Goal: Information Seeking & Learning: Check status

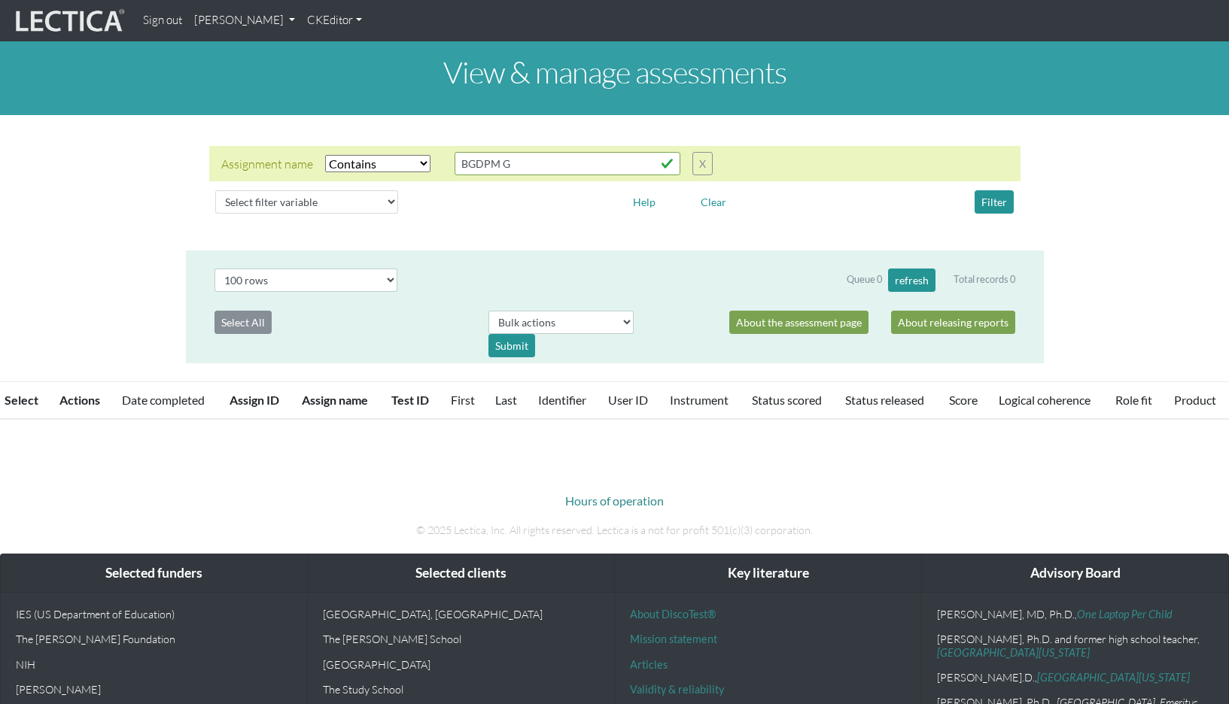
select select "icontains"
select select "100"
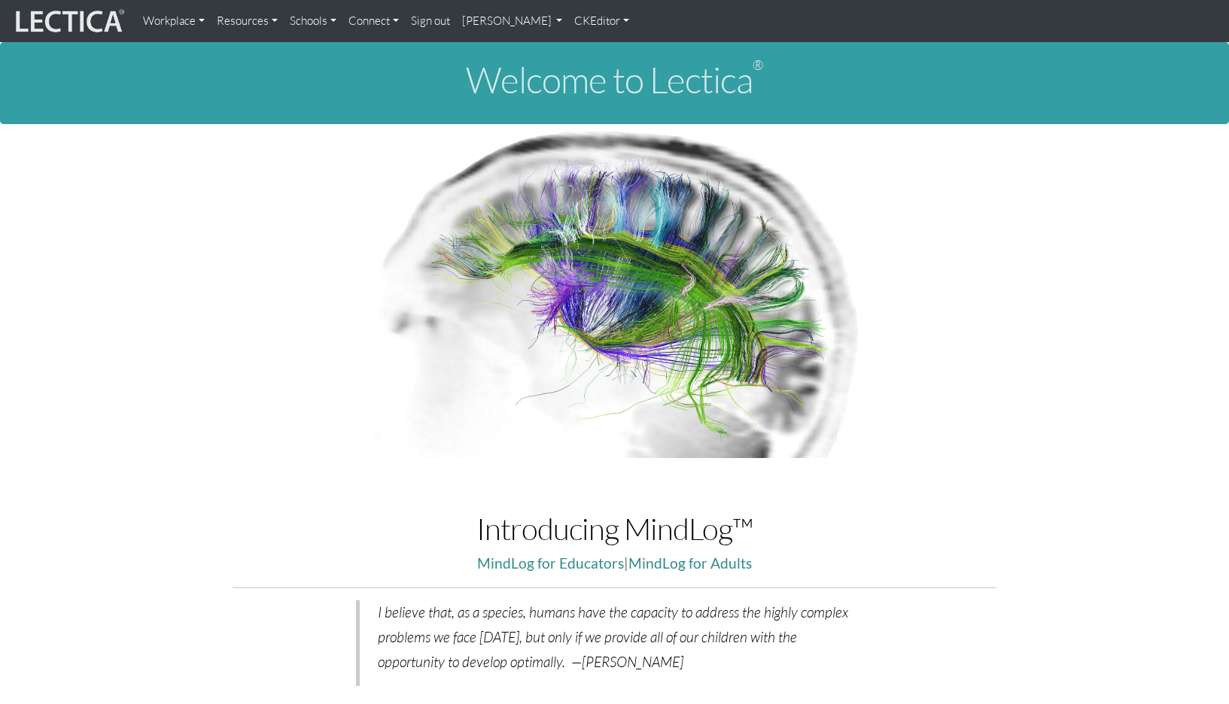
click at [456, 21] on link "[PERSON_NAME]" at bounding box center [512, 21] width 113 height 30
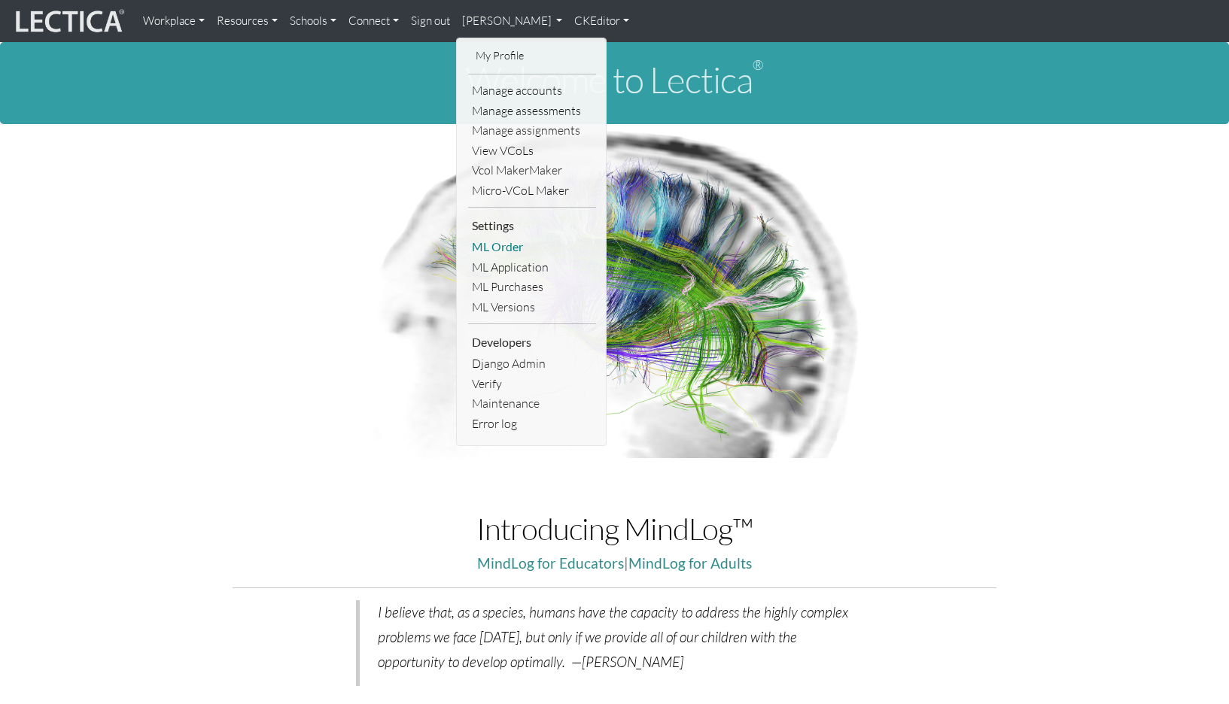
click at [518, 237] on link "ML Order" at bounding box center [532, 247] width 128 height 20
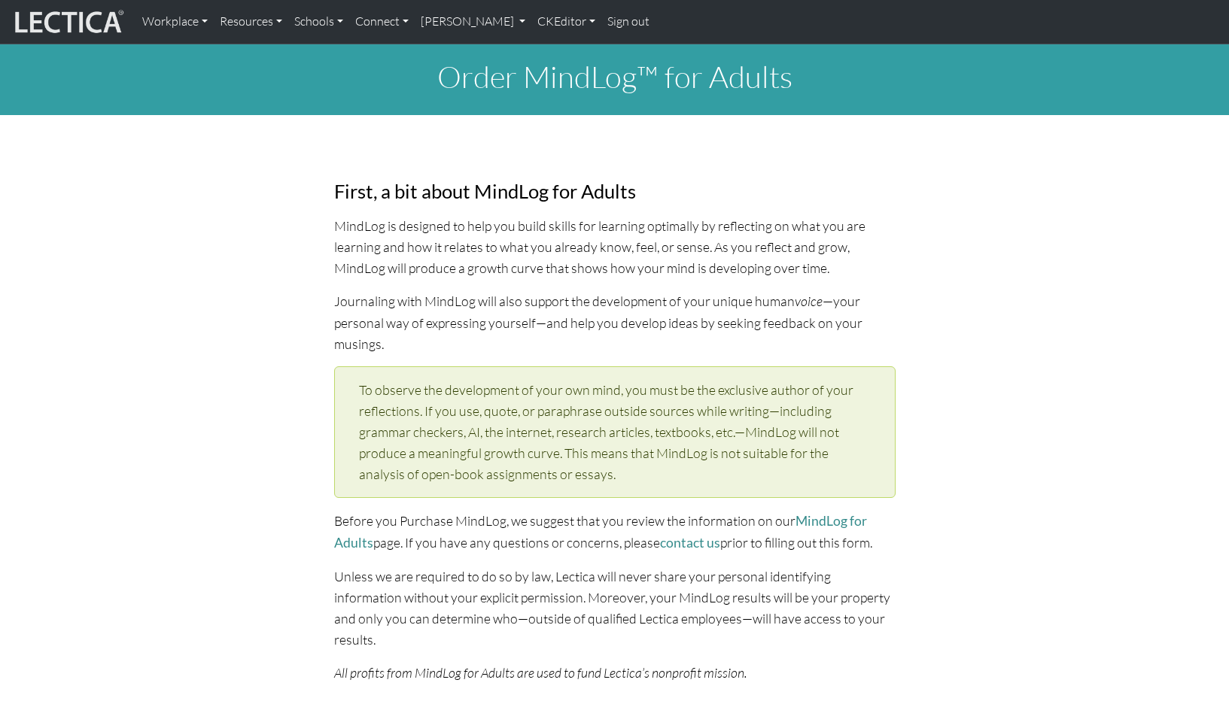
select select "1952"
click at [448, 21] on link "[PERSON_NAME]" at bounding box center [473, 22] width 117 height 32
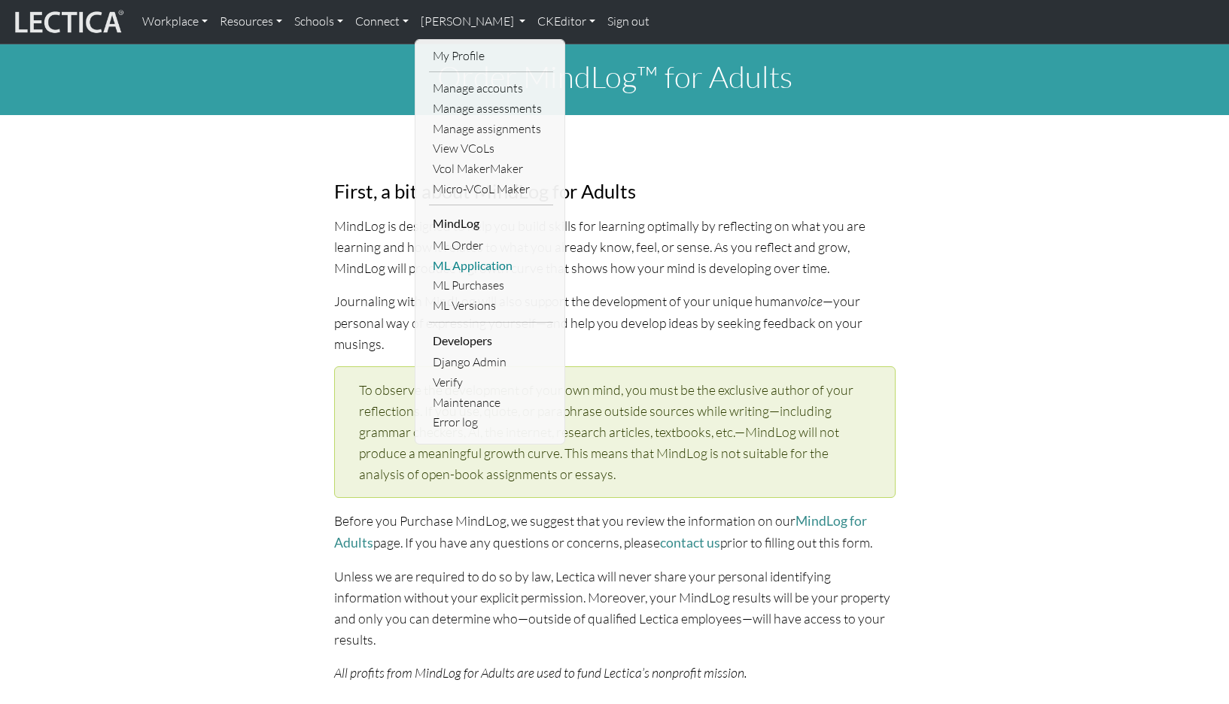
click at [458, 256] on link "ML Application" at bounding box center [491, 266] width 124 height 20
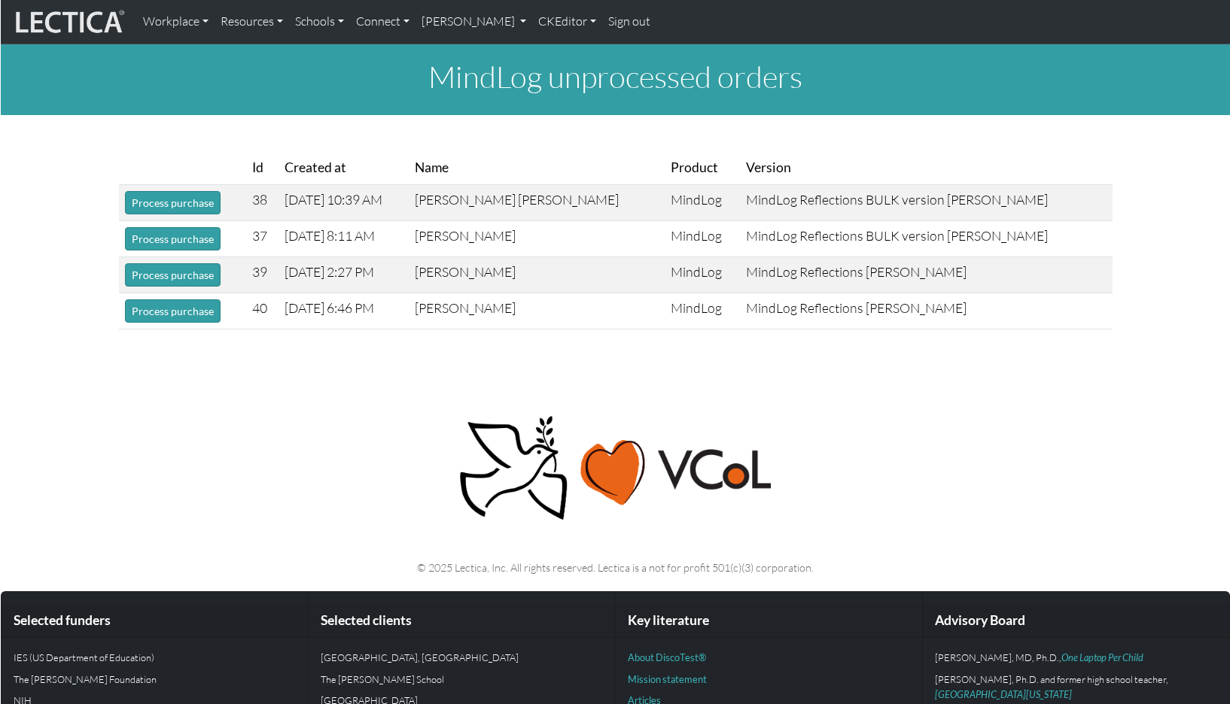
scroll to position [1, 0]
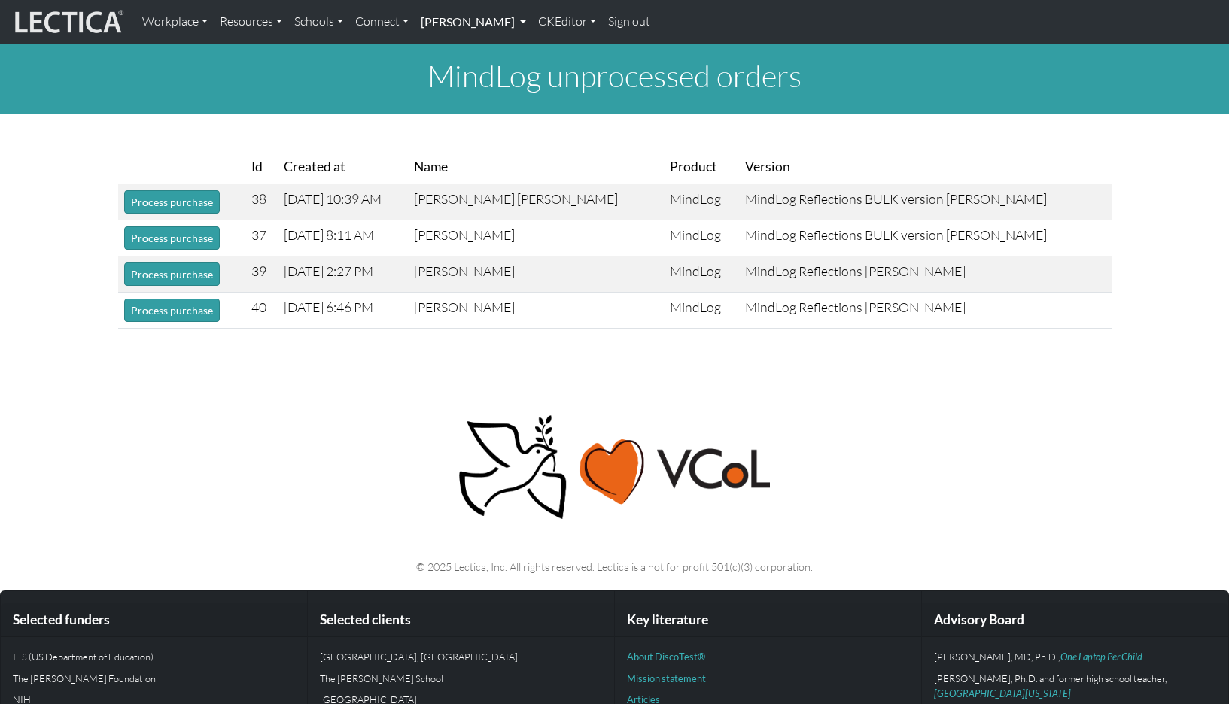
click at [435, 20] on link "[PERSON_NAME]" at bounding box center [473, 22] width 117 height 32
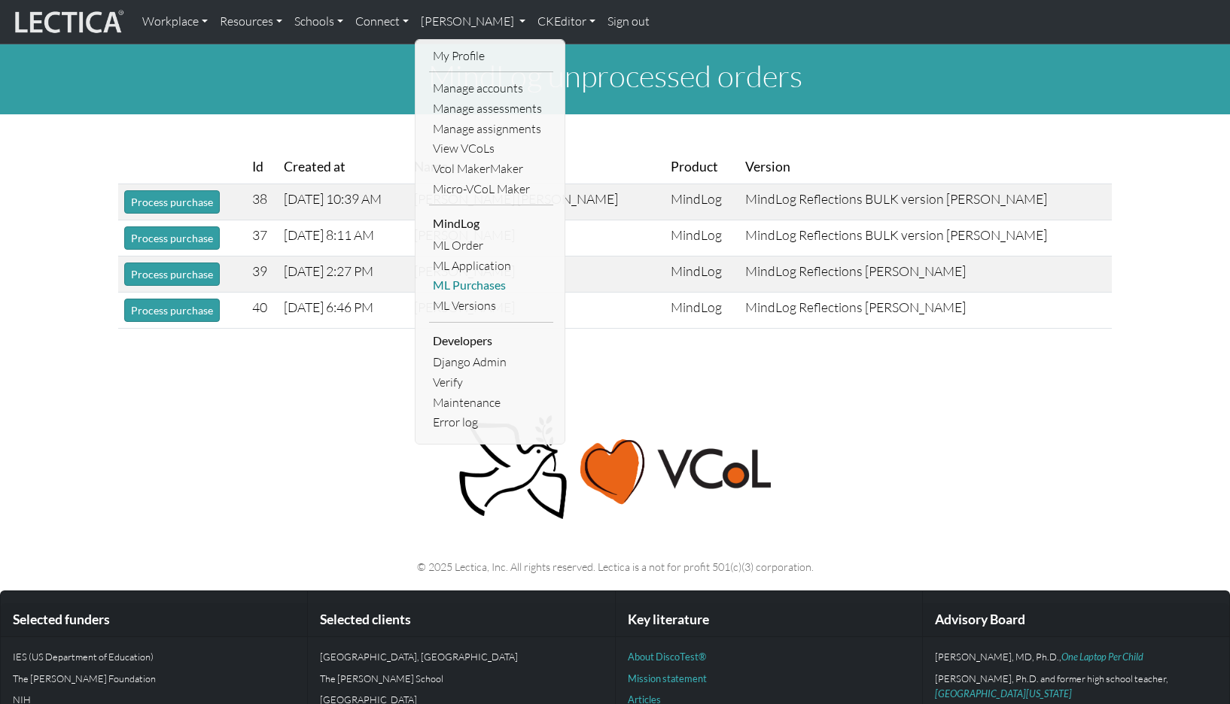
scroll to position [2, 0]
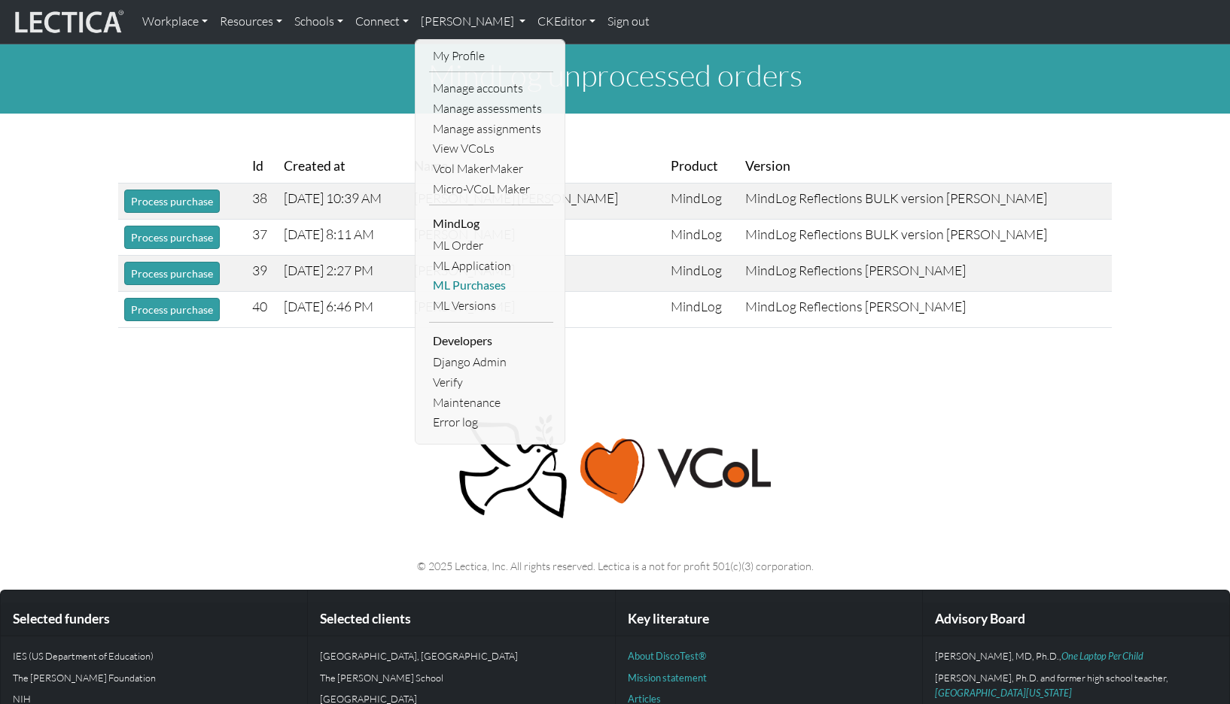
click at [442, 275] on link "ML Purchases" at bounding box center [491, 285] width 124 height 20
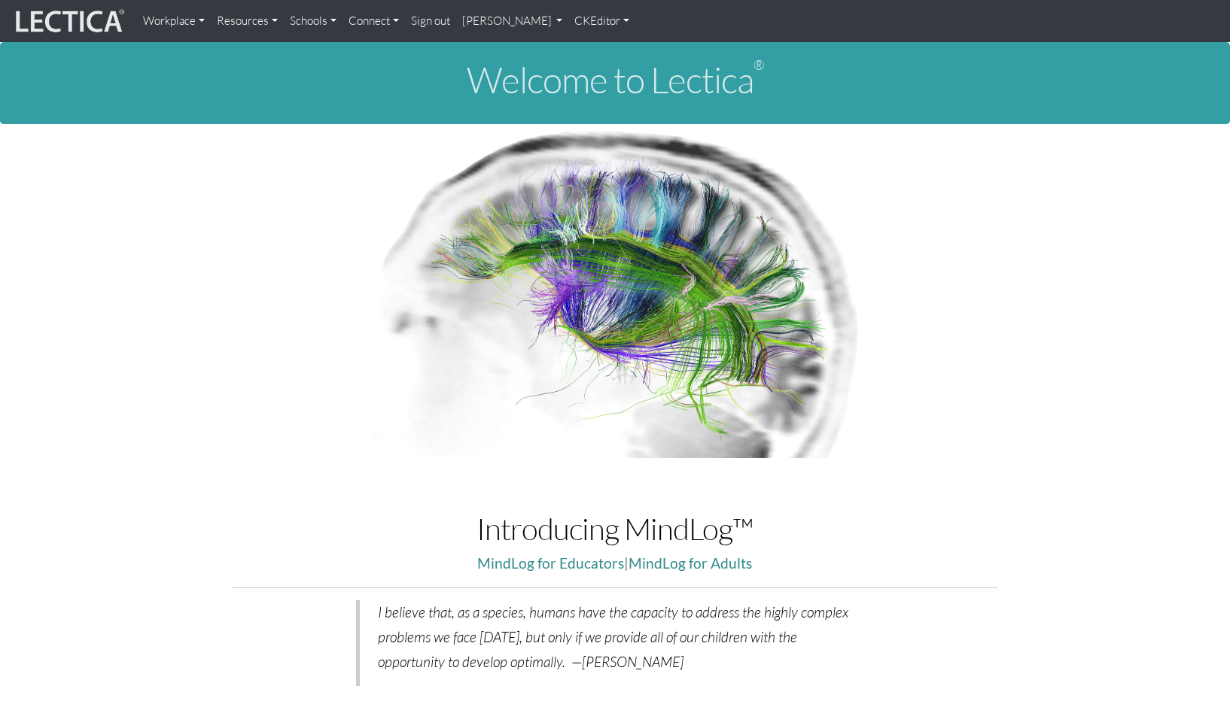
click at [470, 23] on link "[PERSON_NAME]" at bounding box center [512, 21] width 113 height 30
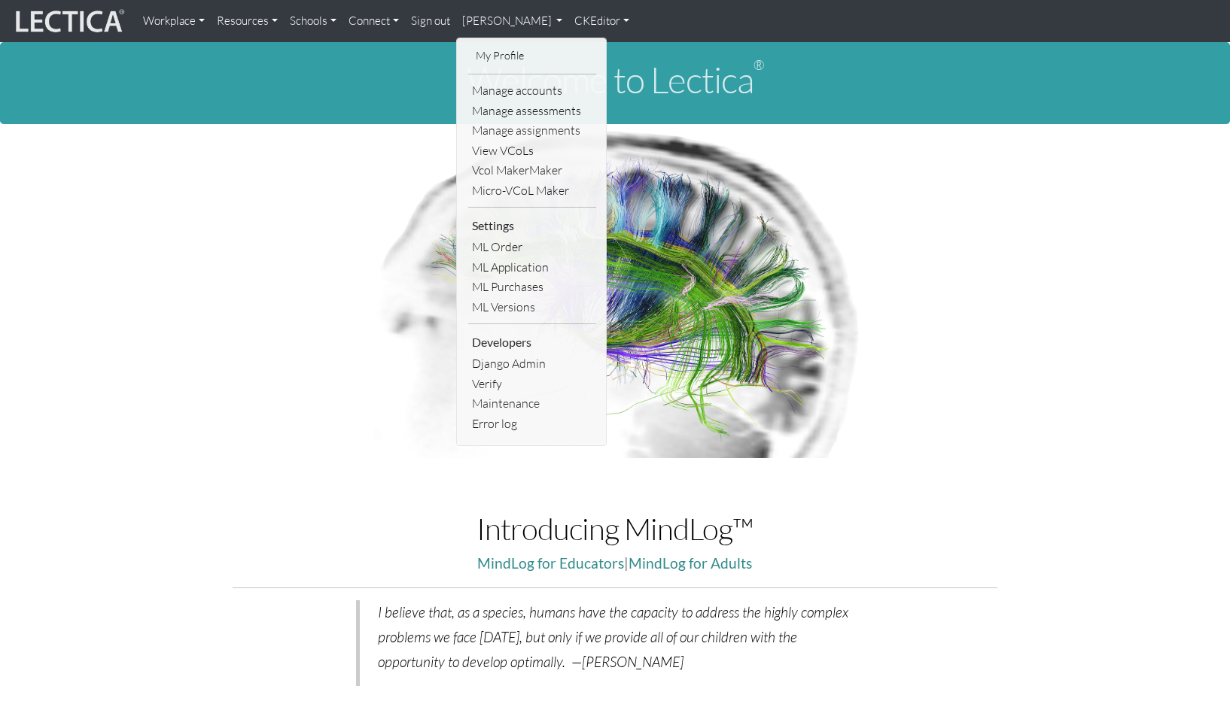
click at [491, 121] on link "Manage assignments" at bounding box center [532, 130] width 128 height 20
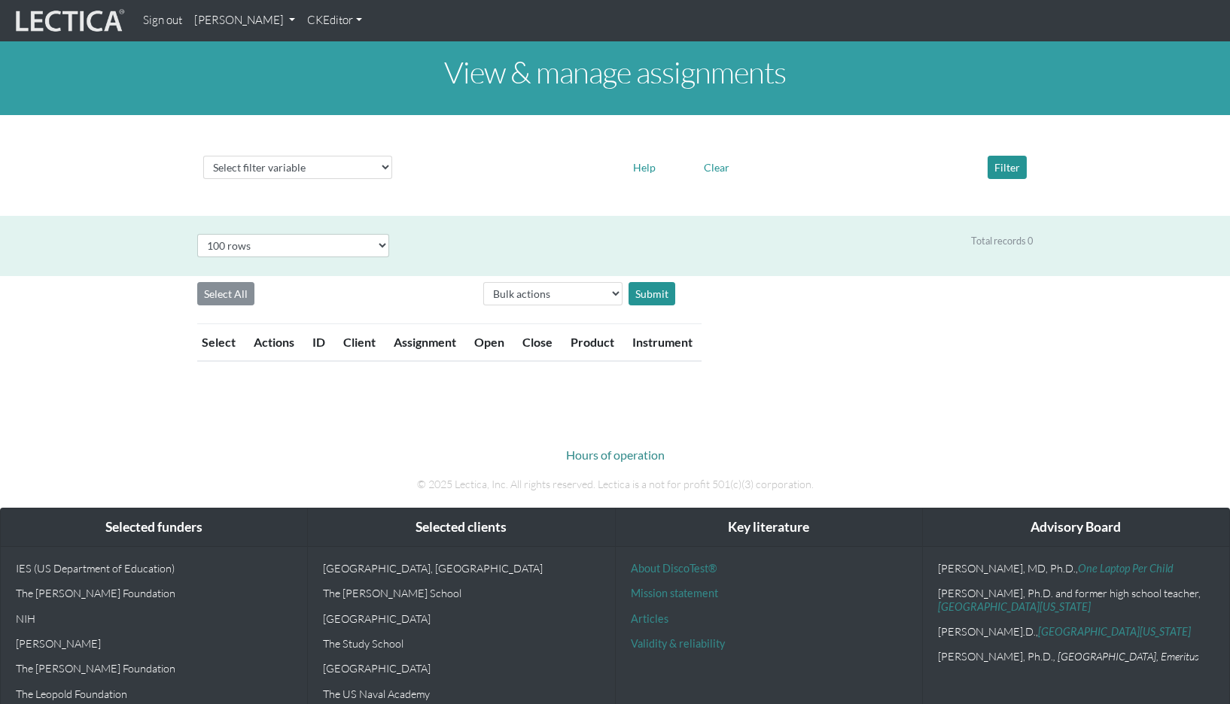
select select "100"
click at [239, 156] on select "Select filter variable Assignment name Assignment ID Client name Date open Date…" at bounding box center [297, 167] width 189 height 23
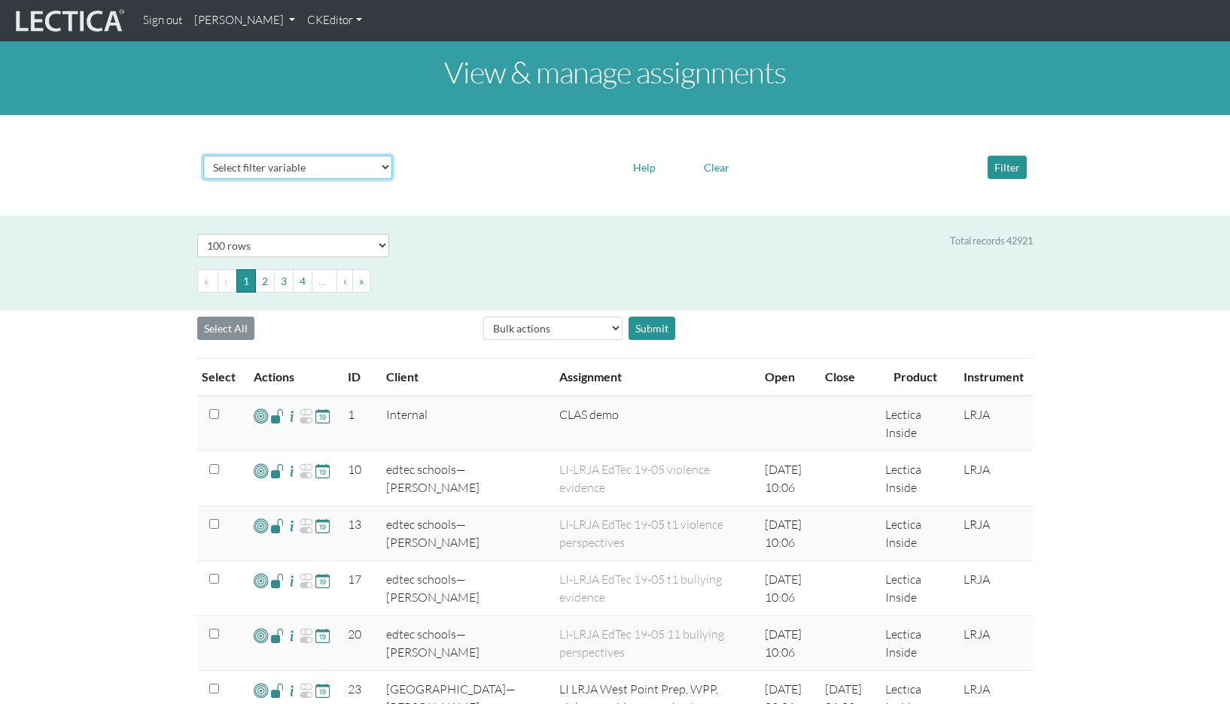
select select "id"
select select
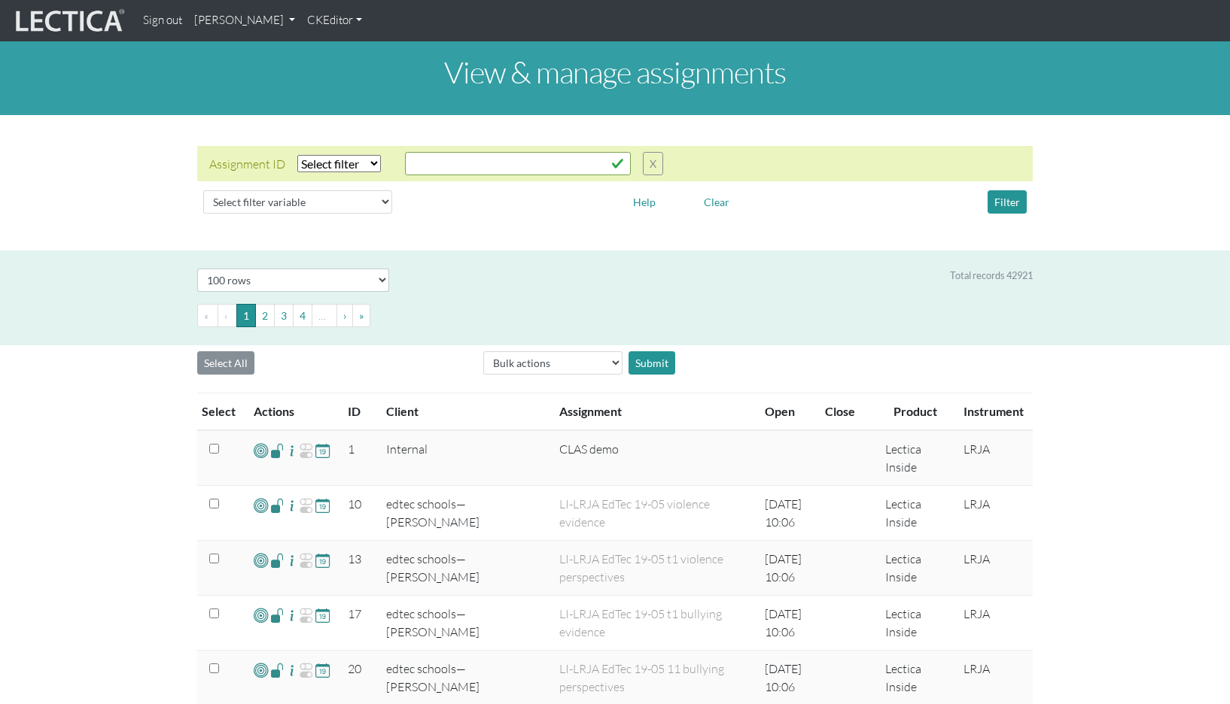
click at [331, 155] on select "Select filter Equals List Greater than Less than" at bounding box center [339, 163] width 84 height 17
select select "equal"
click at [436, 156] on input "text" at bounding box center [518, 163] width 226 height 23
paste input "59646"
type input "59646"
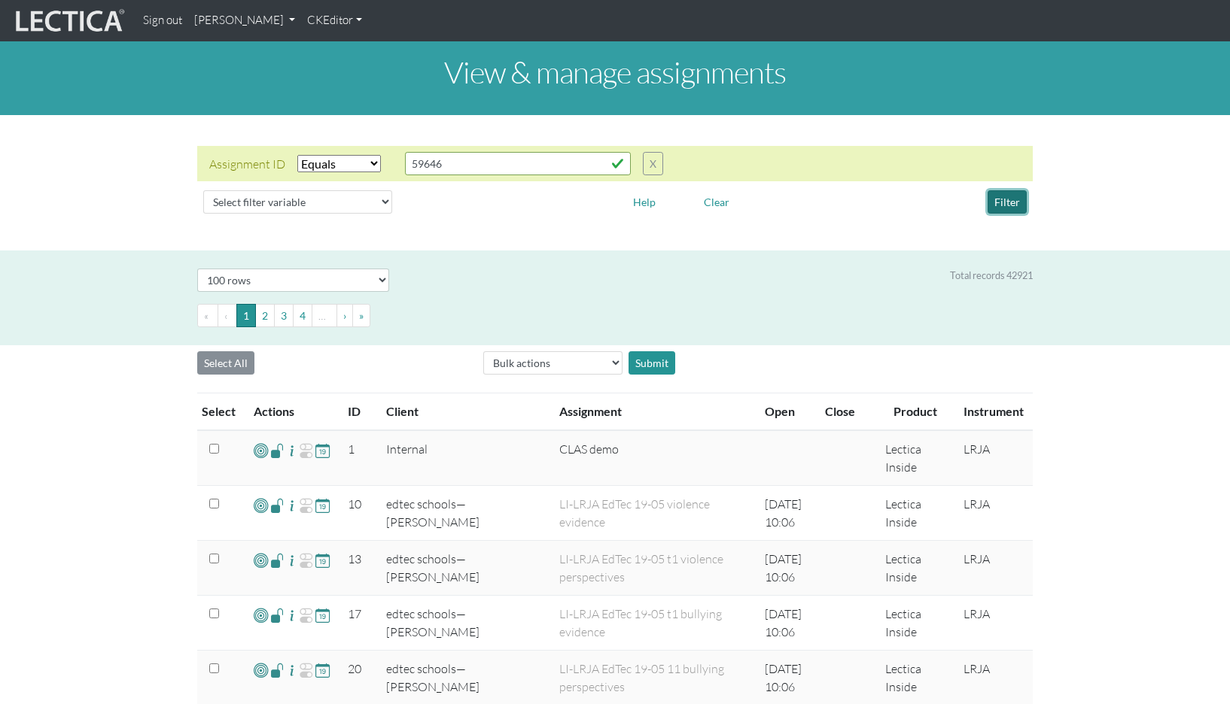
click at [1005, 195] on button "Filter" at bounding box center [1006, 201] width 39 height 23
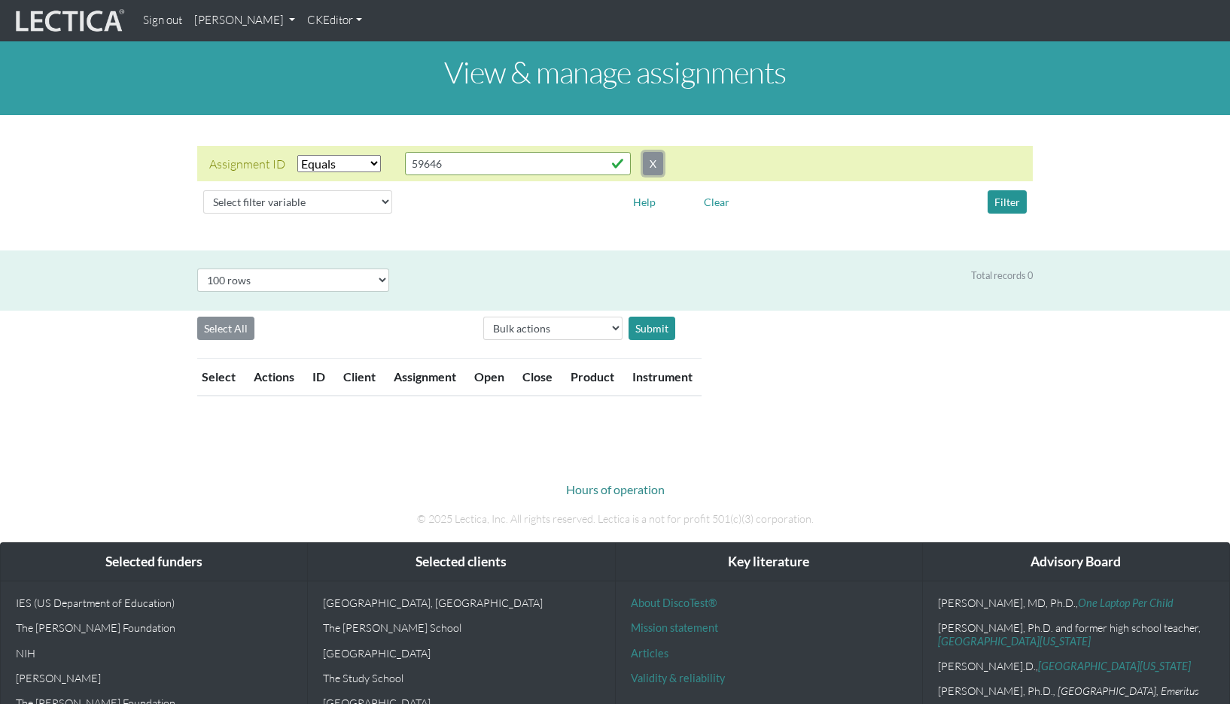
click at [643, 154] on button "X" at bounding box center [653, 163] width 20 height 23
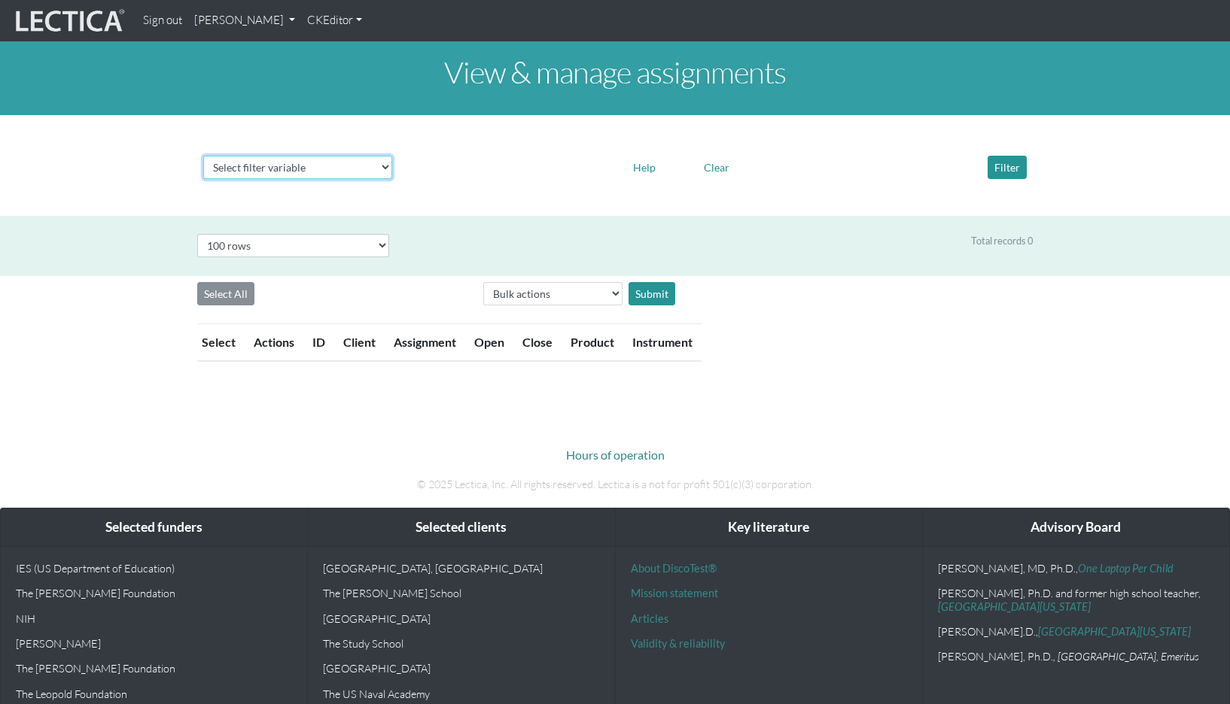
click at [250, 159] on select "Select filter variable Assignment name Assignment ID Client name Date open Date…" at bounding box center [297, 167] width 189 height 23
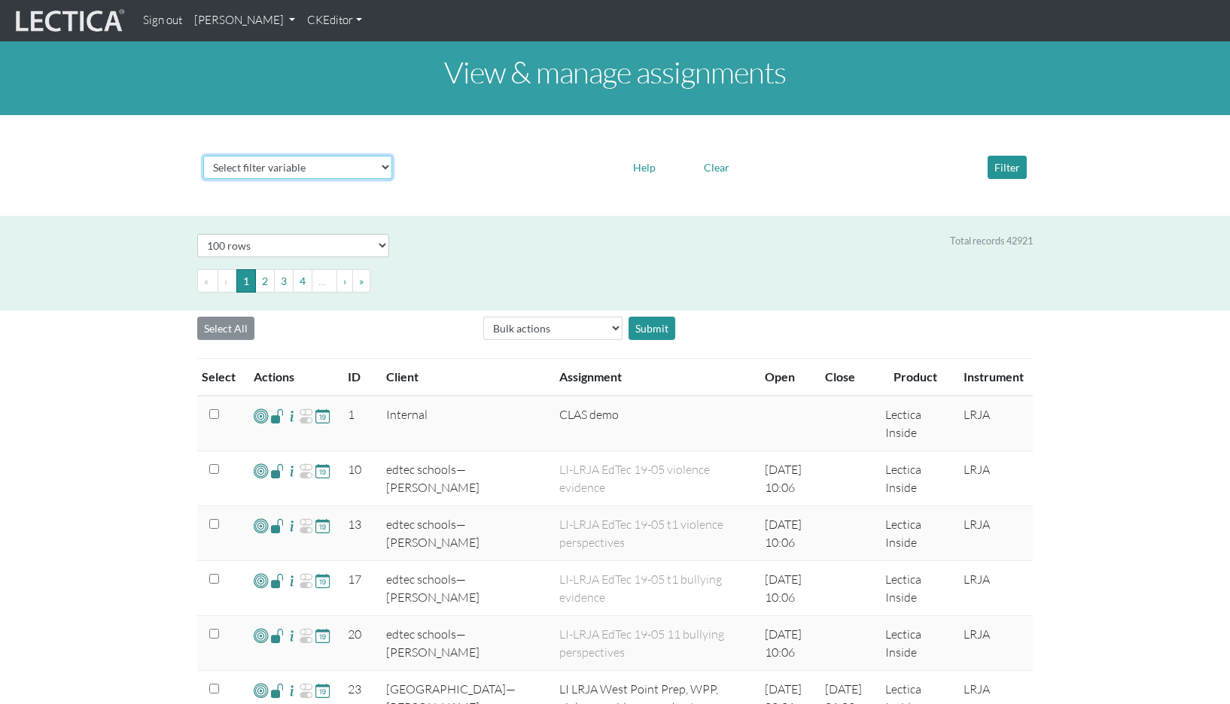
select select "client__name"
select select
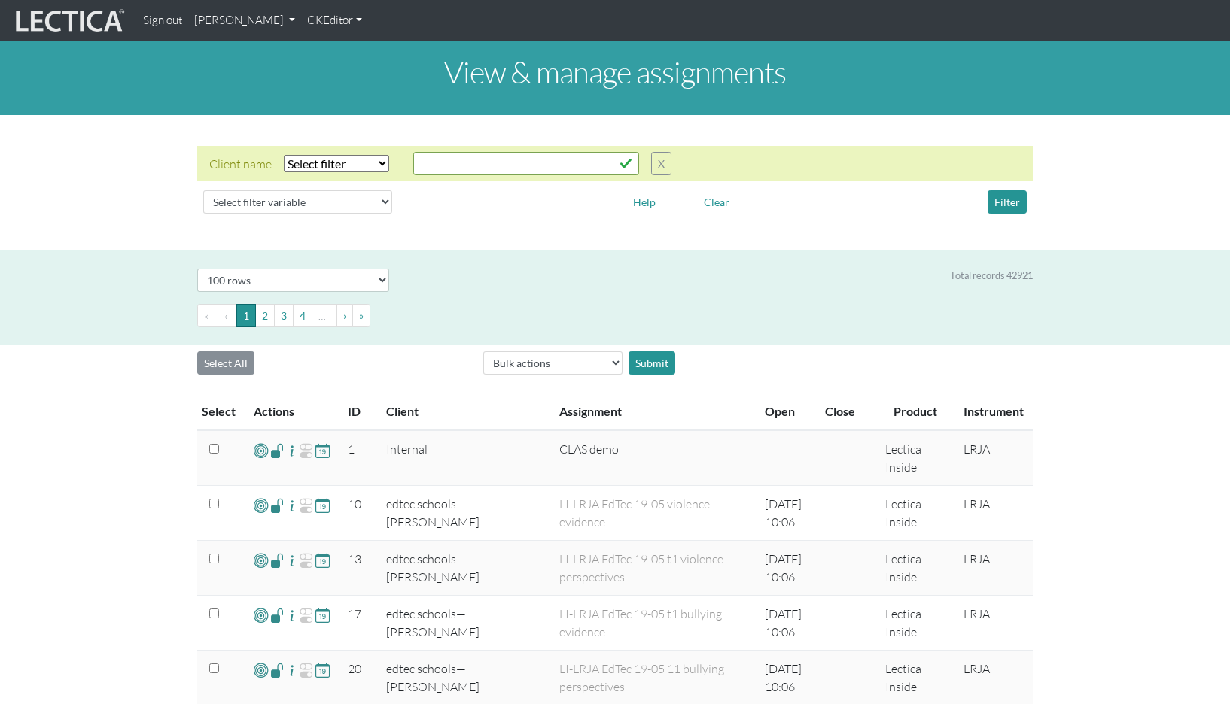
click at [328, 155] on select "Select filter Equals Does not equal Contains Does not contain Starts with Ends …" at bounding box center [336, 163] width 105 height 17
select select "icontains"
click at [434, 152] on input "text" at bounding box center [526, 163] width 226 height 23
type input "Hoe"
click at [998, 193] on button "Filter" at bounding box center [1006, 201] width 39 height 23
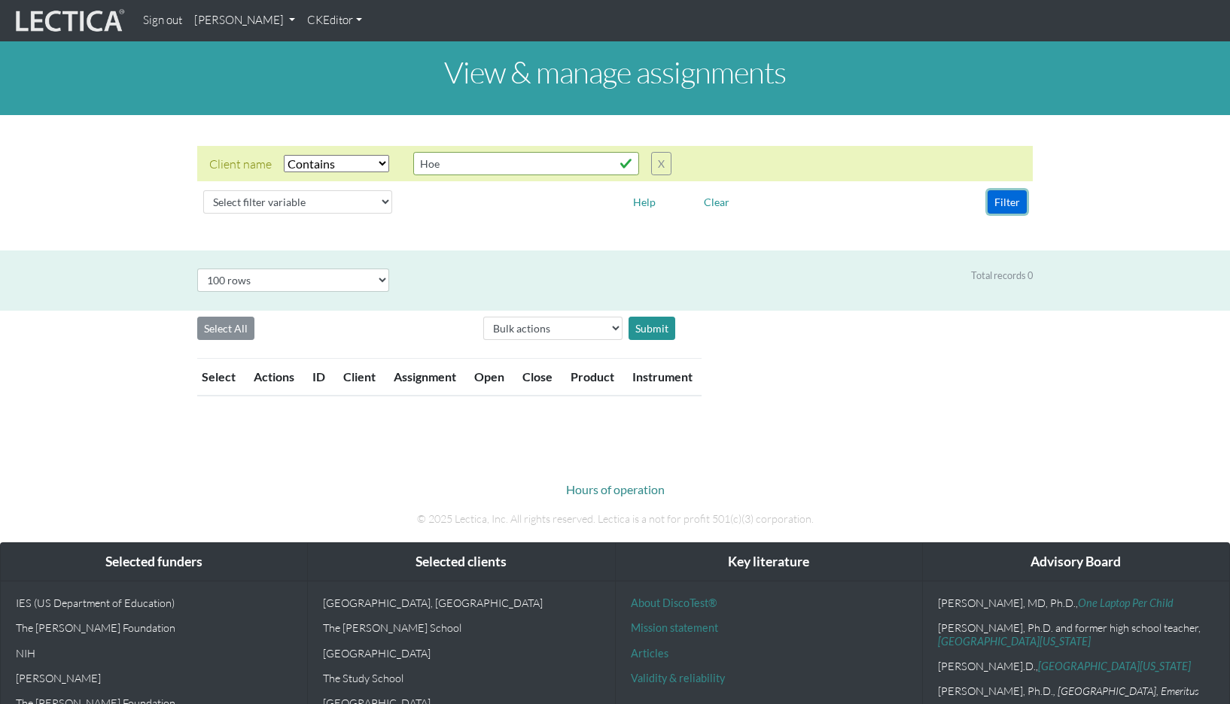
scroll to position [3, 0]
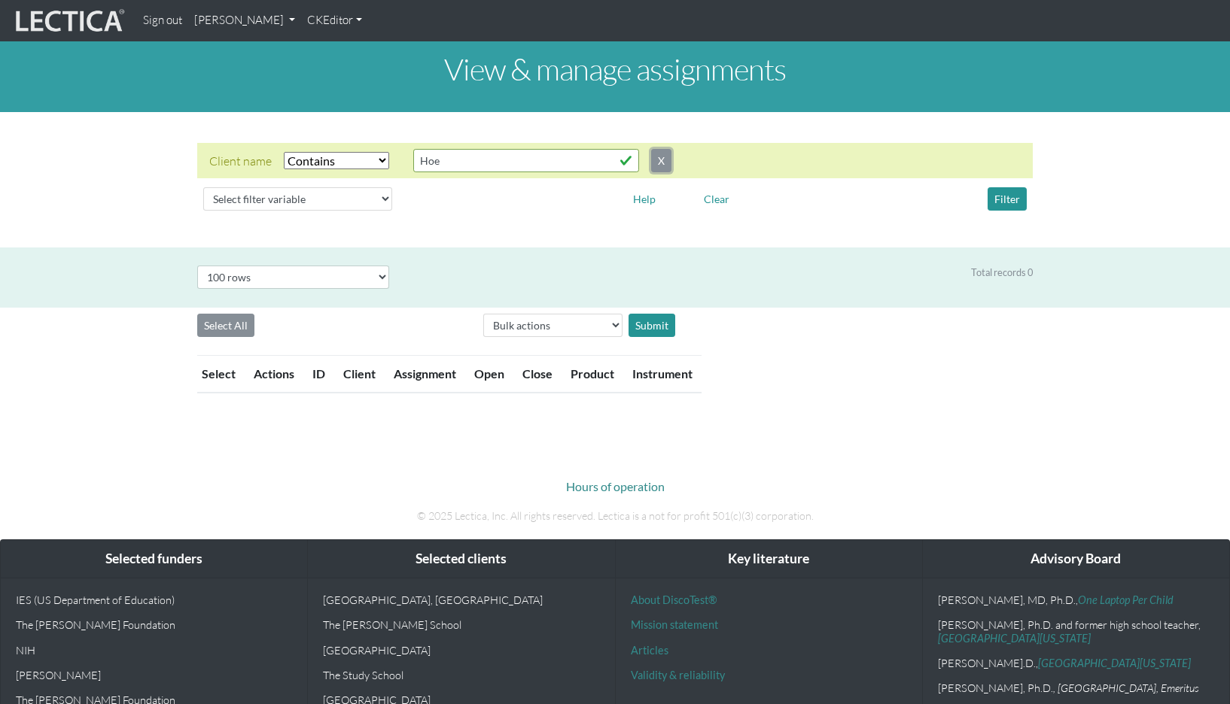
click at [651, 153] on button "X" at bounding box center [661, 160] width 20 height 23
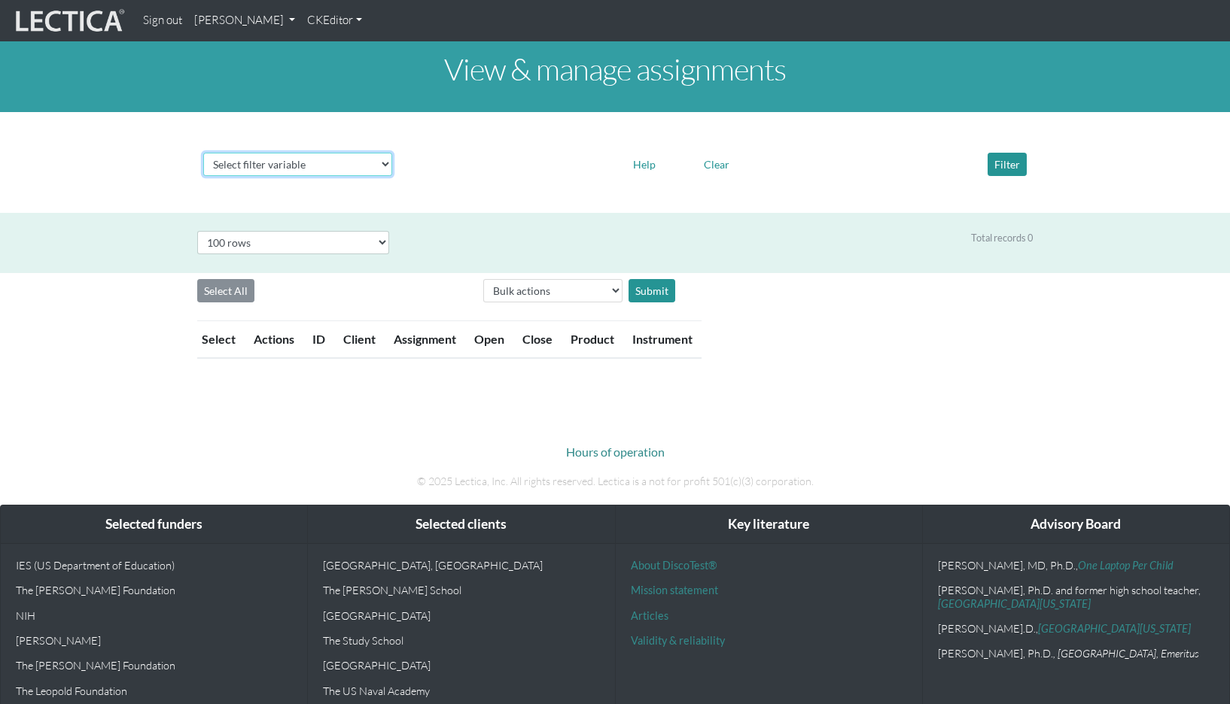
click at [244, 154] on select "Select filter variable Assignment name Assignment ID Client name Date open Date…" at bounding box center [297, 164] width 189 height 23
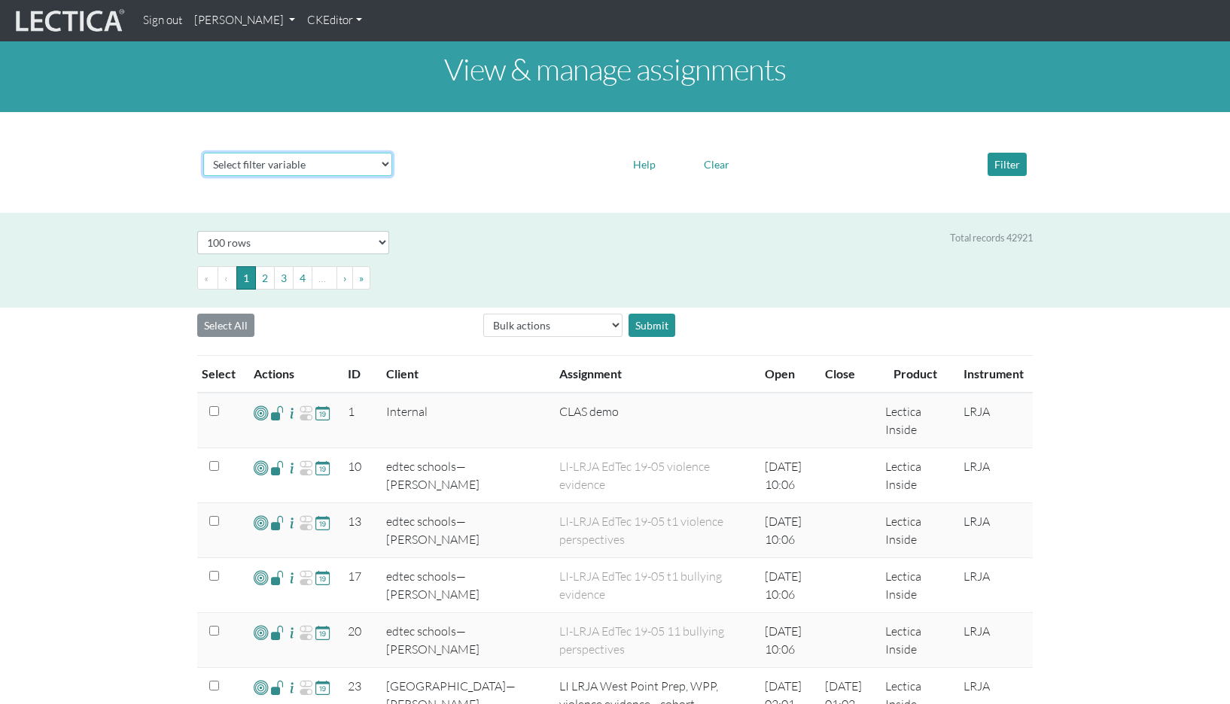
click at [309, 154] on select "Select filter variable Assignment name Assignment ID Client name Date open Date…" at bounding box center [297, 164] width 189 height 23
click at [592, 356] on th "Assignment" at bounding box center [652, 375] width 205 height 38
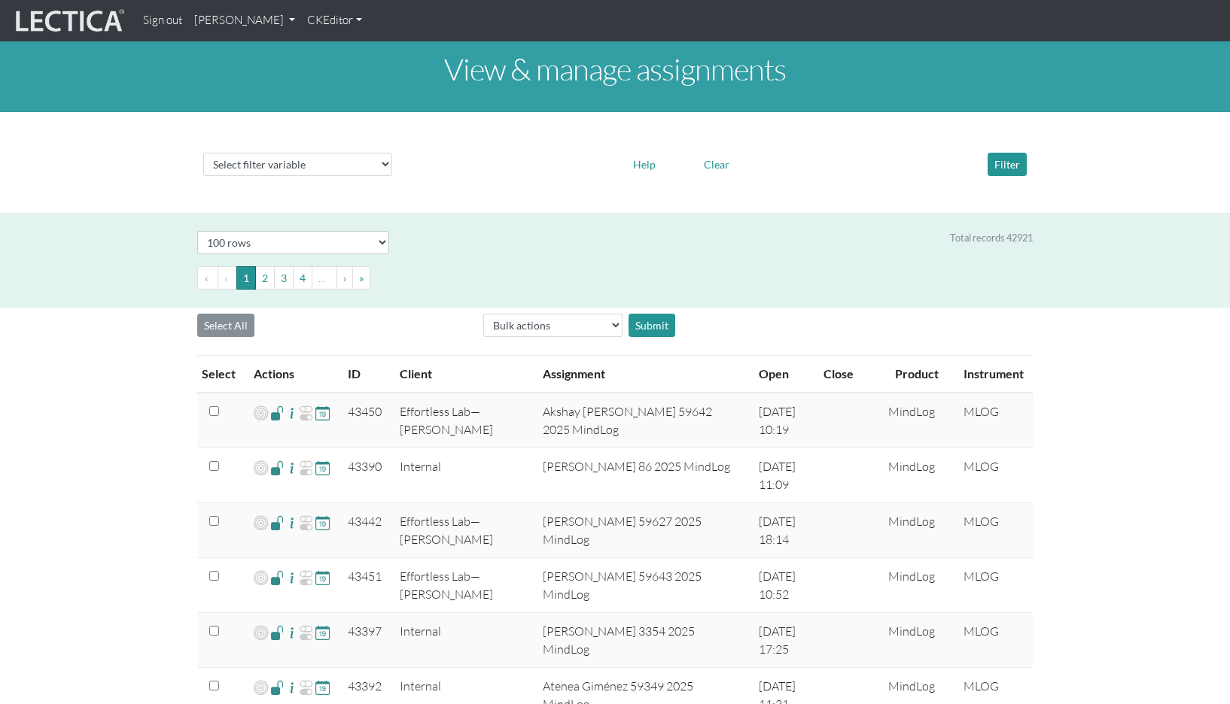
click at [235, 17] on link "[PERSON_NAME]" at bounding box center [244, 20] width 113 height 29
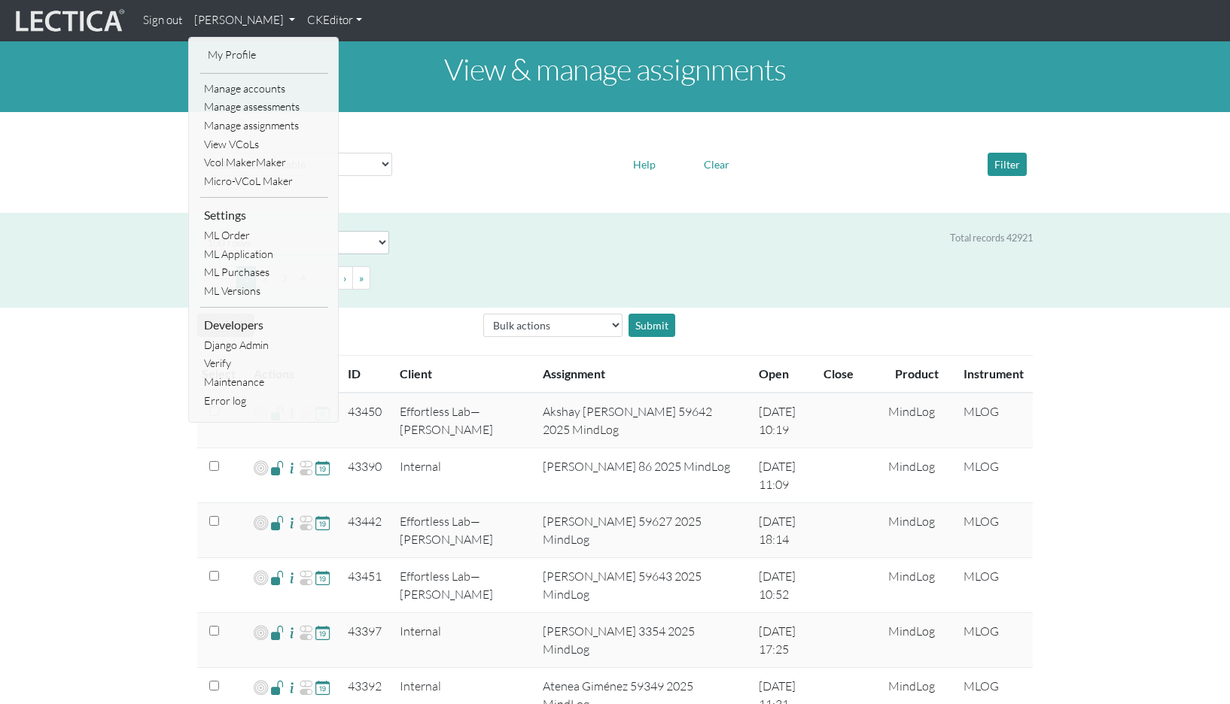
click at [267, 98] on link "Manage assessments" at bounding box center [264, 107] width 128 height 19
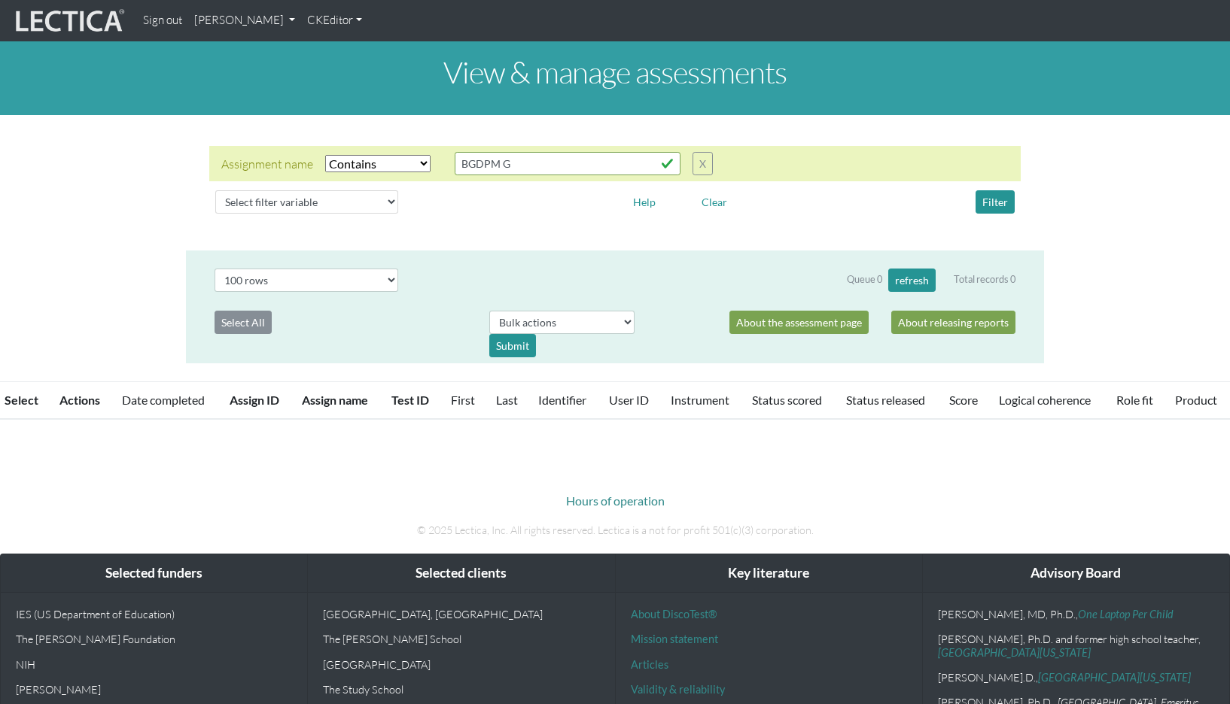
select select "icontains"
select select "100"
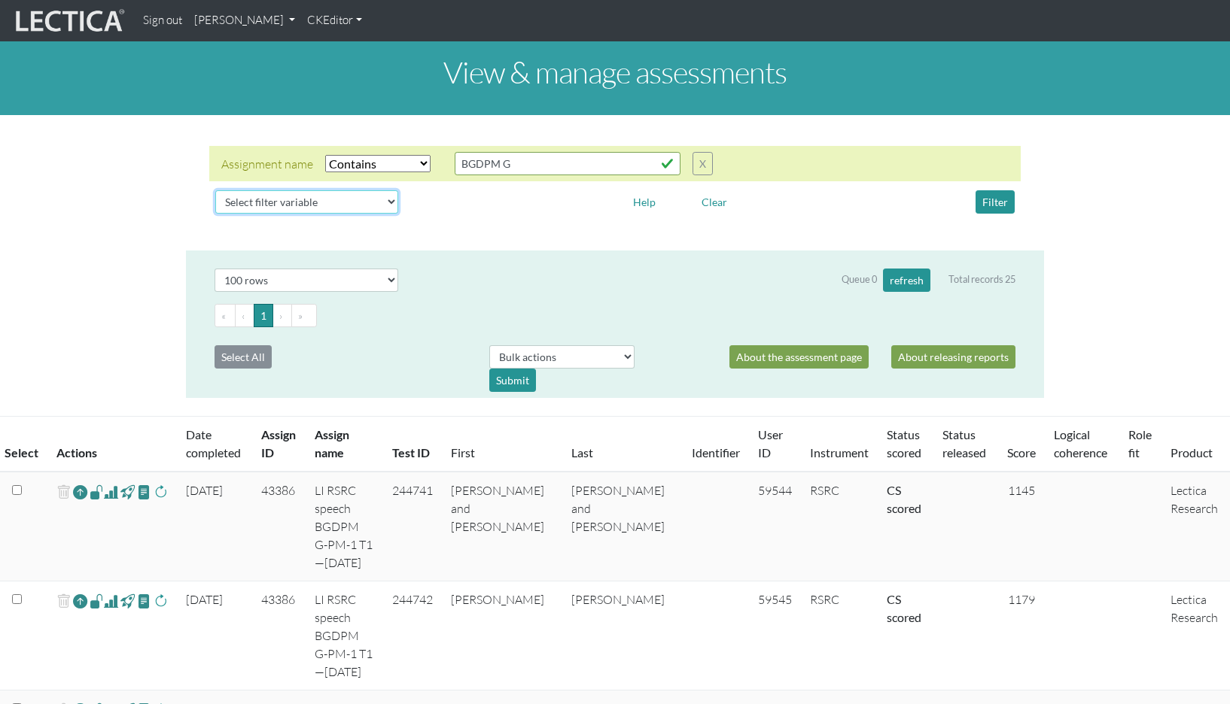
click at [290, 190] on select "Select filter variable Assignment name Assignment ID Clarity persuasive Clarity…" at bounding box center [306, 201] width 183 height 23
click at [321, 190] on select "Select filter variable Assignment name Assignment ID Clarity persuasive Clarity…" at bounding box center [306, 201] width 183 height 23
select select "assignment__name"
select select
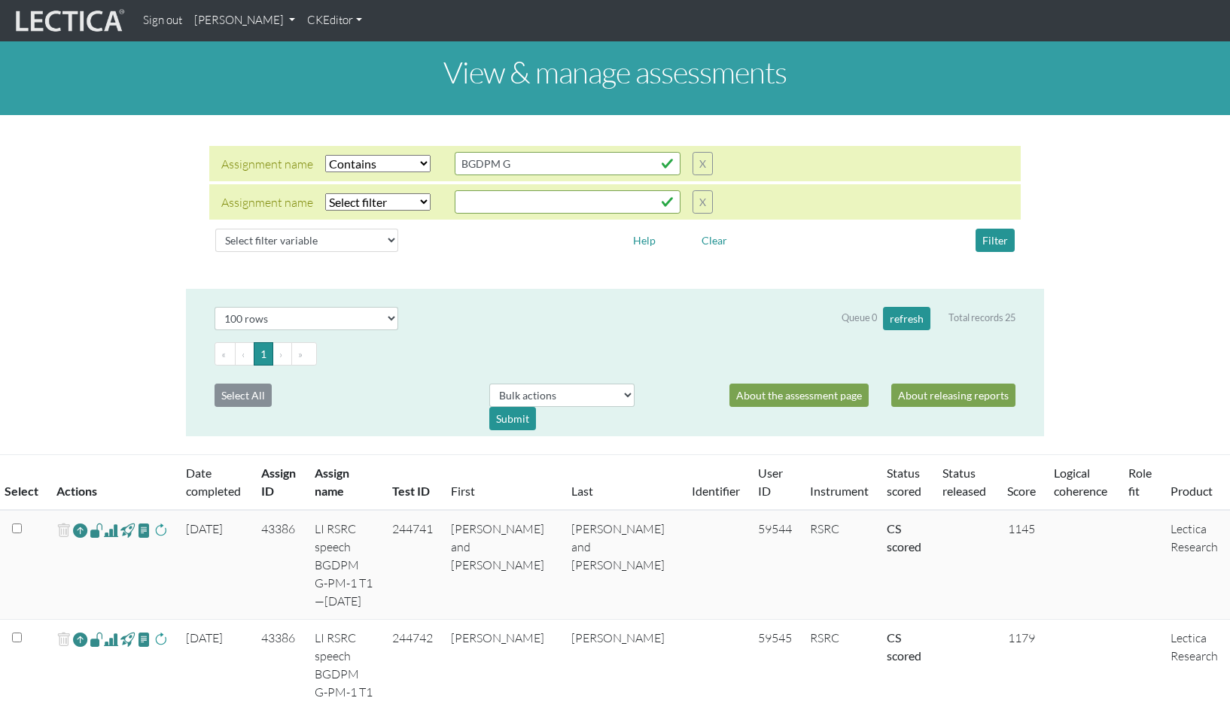
click at [358, 172] on select "Select filter Equals Does not equal Contains Does not contain Starts with Ends …" at bounding box center [377, 163] width 105 height 17
click at [368, 156] on select "Select filter Equals Does not equal Contains Does not contain Starts with Ends …" at bounding box center [377, 163] width 105 height 17
select select
click at [268, 229] on select "Select filter variable Assignment name Assignment ID Clarity persuasive Clarity…" at bounding box center [306, 240] width 183 height 23
select select "user__last_name"
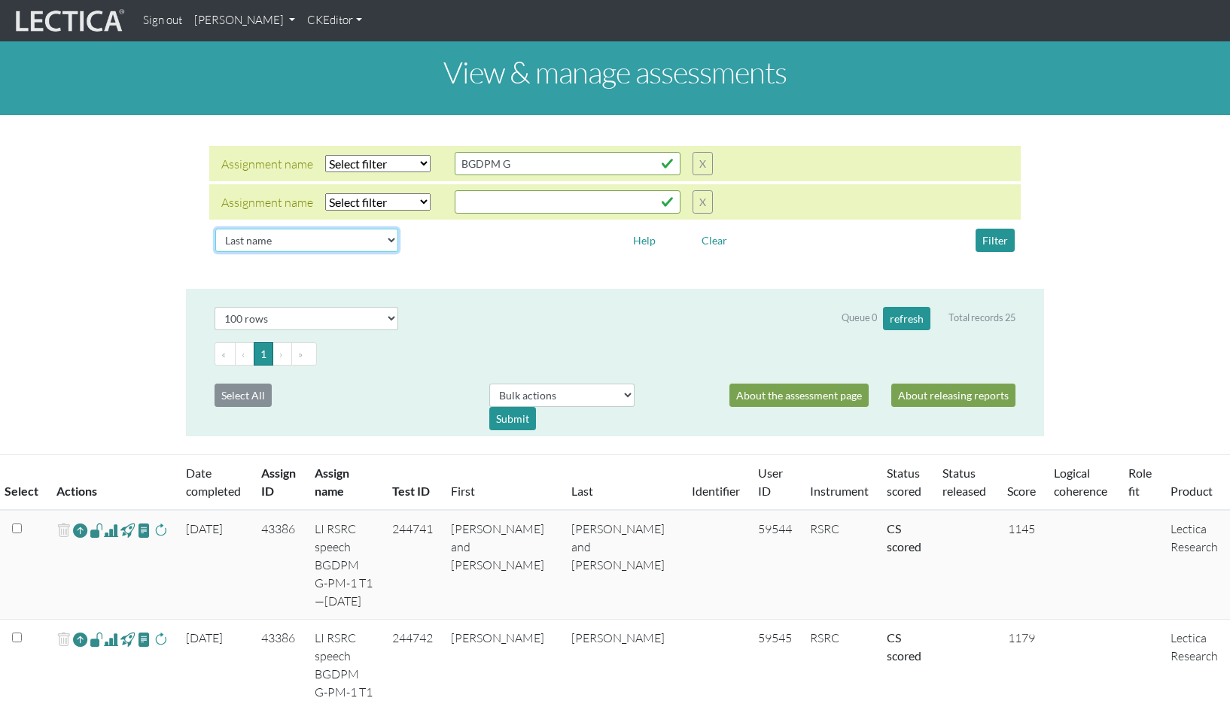
select select
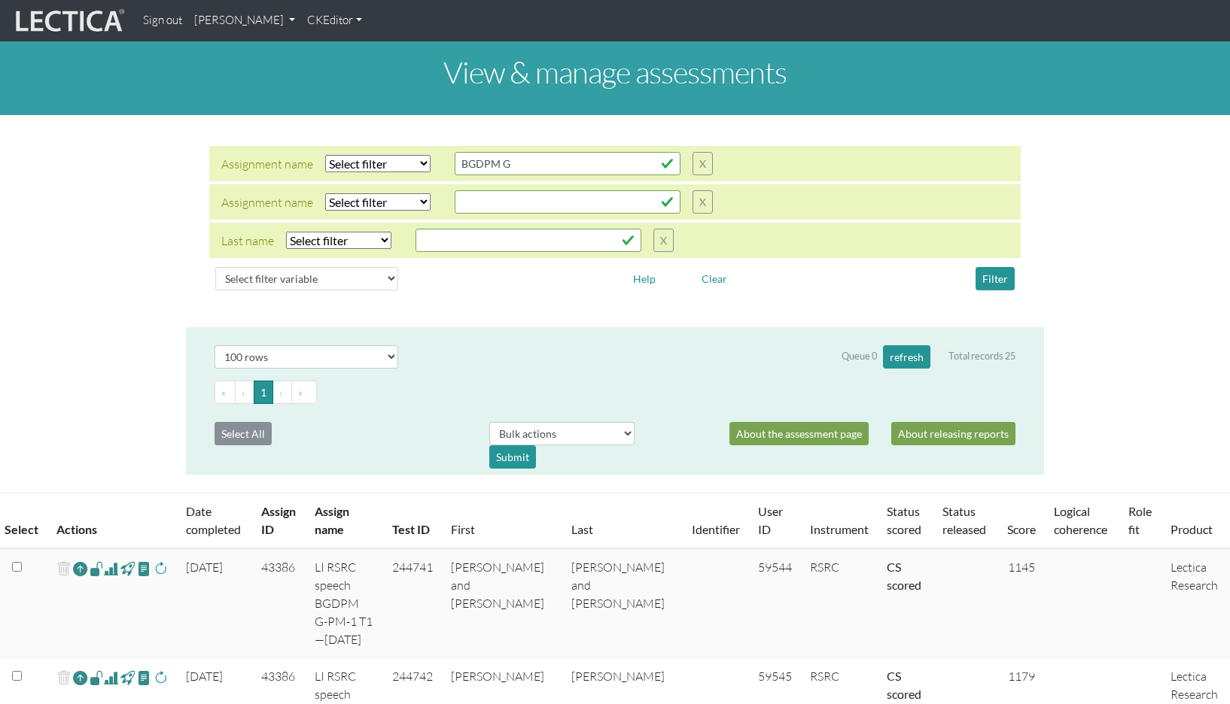
click at [334, 232] on select "Select filter Equals Does not equal Contains Does not contain Starts with Ends …" at bounding box center [338, 240] width 105 height 17
select select "icontains"
click at [455, 175] on input "text" at bounding box center [568, 163] width 226 height 23
type input "Hoe"
click at [991, 267] on button "Filter" at bounding box center [994, 278] width 39 height 23
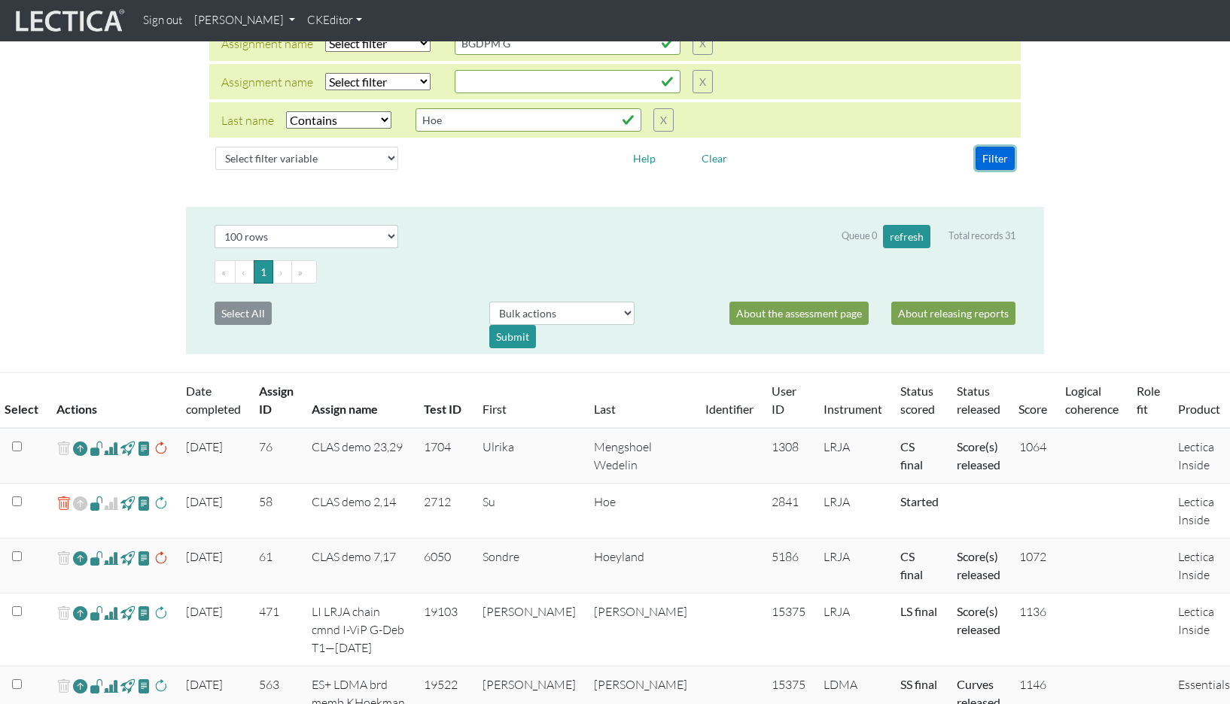
scroll to position [59, 0]
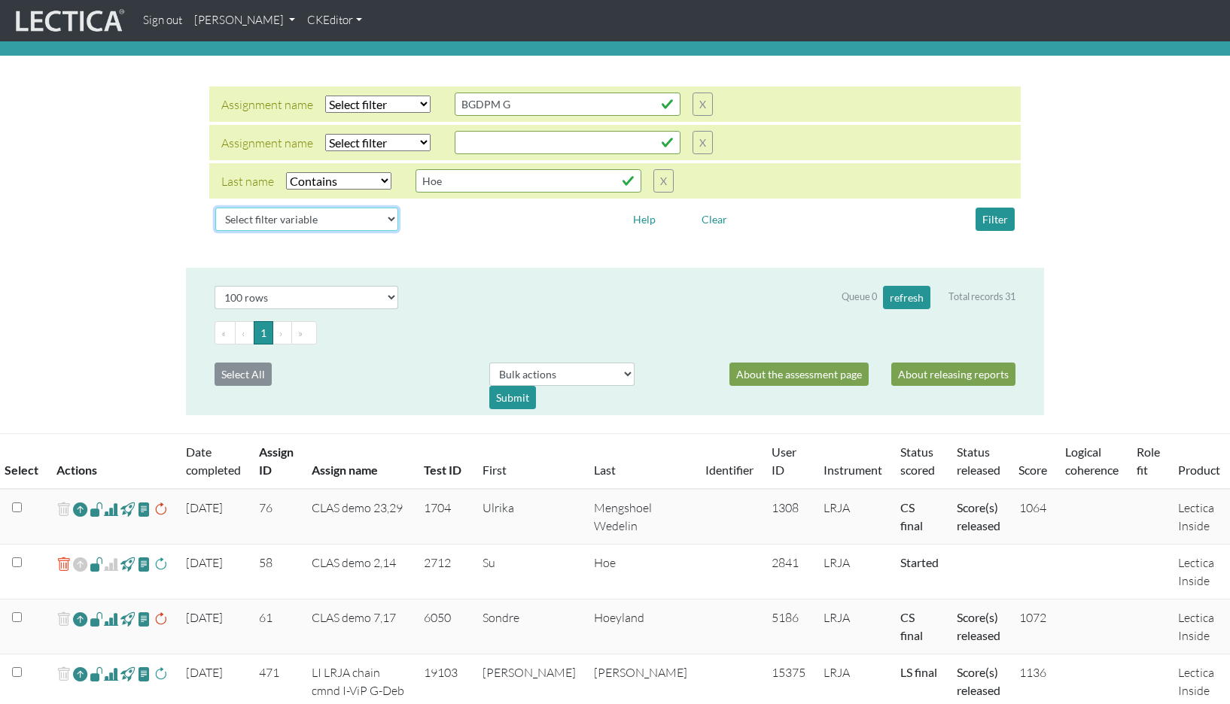
click at [280, 208] on select "Select filter variable Assignment name Assignment ID Clarity persuasive Clarity…" at bounding box center [306, 219] width 183 height 23
select select "user__id"
select select
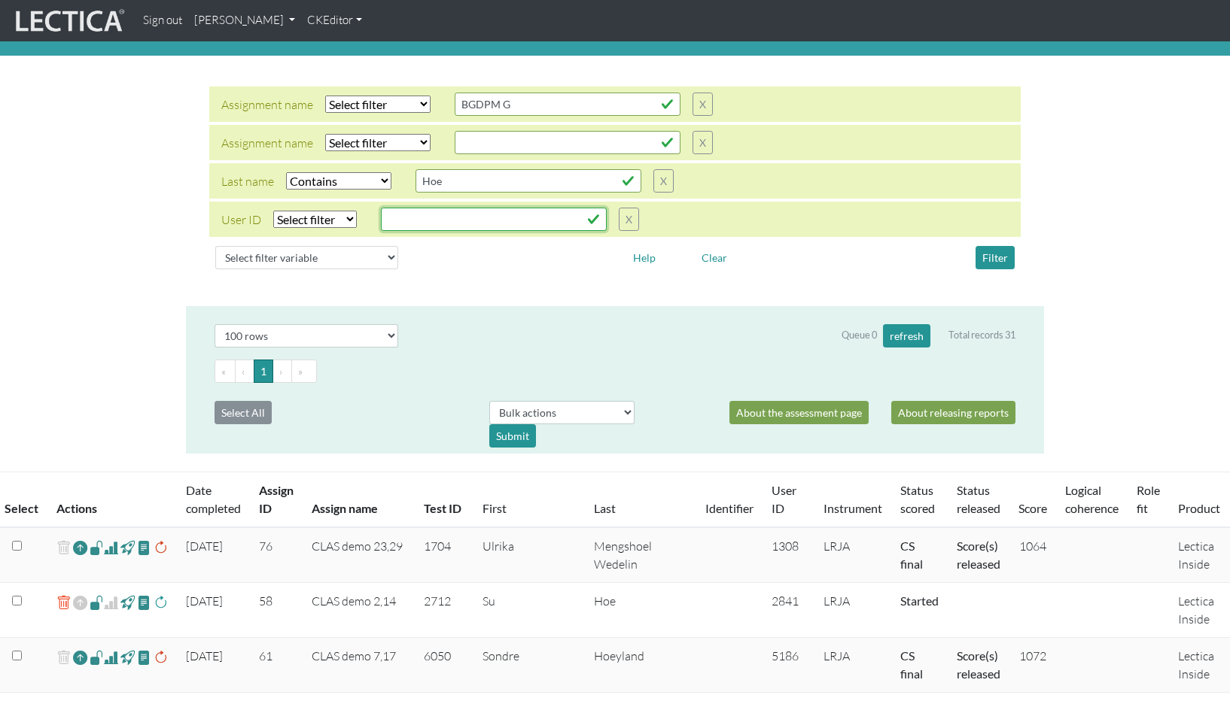
click at [455, 116] on input "text" at bounding box center [568, 104] width 226 height 23
paste input "59646"
type input "59646"
click at [299, 211] on select "Select filter Equals List Contains Greater than Less than" at bounding box center [315, 219] width 84 height 17
select select "equal"
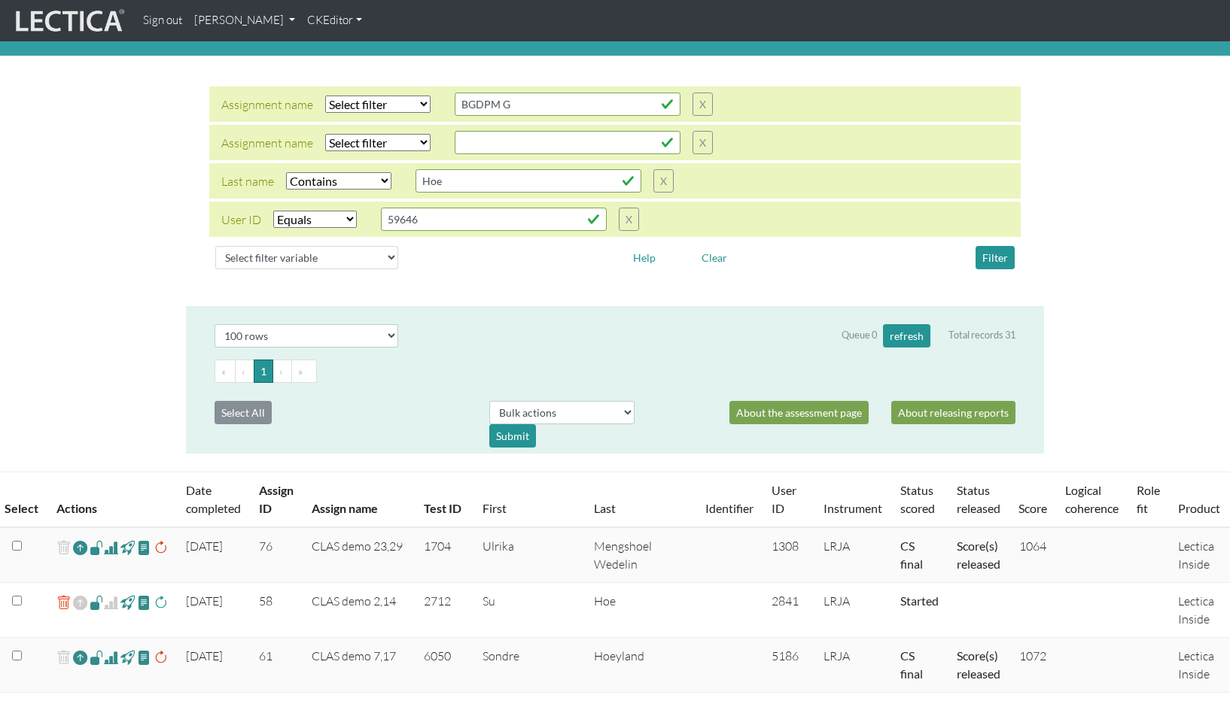
scroll to position [66, 0]
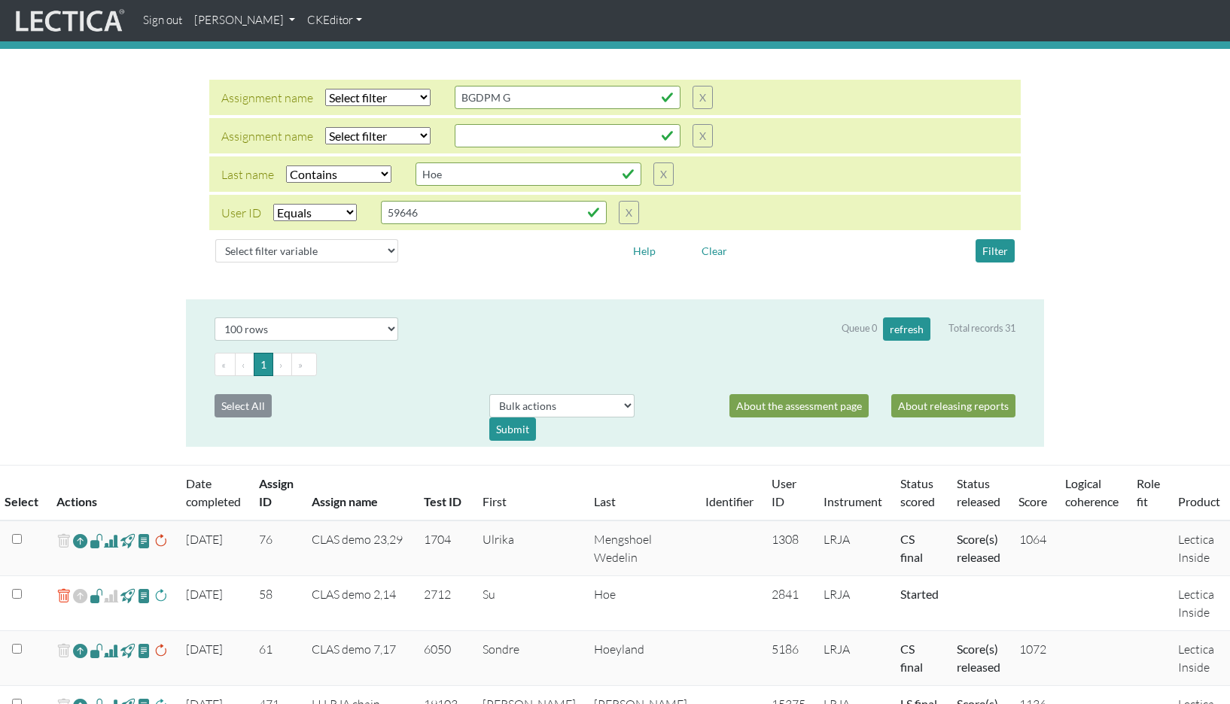
click at [315, 166] on select "Select filter Equals Does not equal Contains Does not contain Starts with Ends …" at bounding box center [338, 174] width 105 height 17
select select
click at [1002, 239] on button "Filter" at bounding box center [994, 250] width 39 height 23
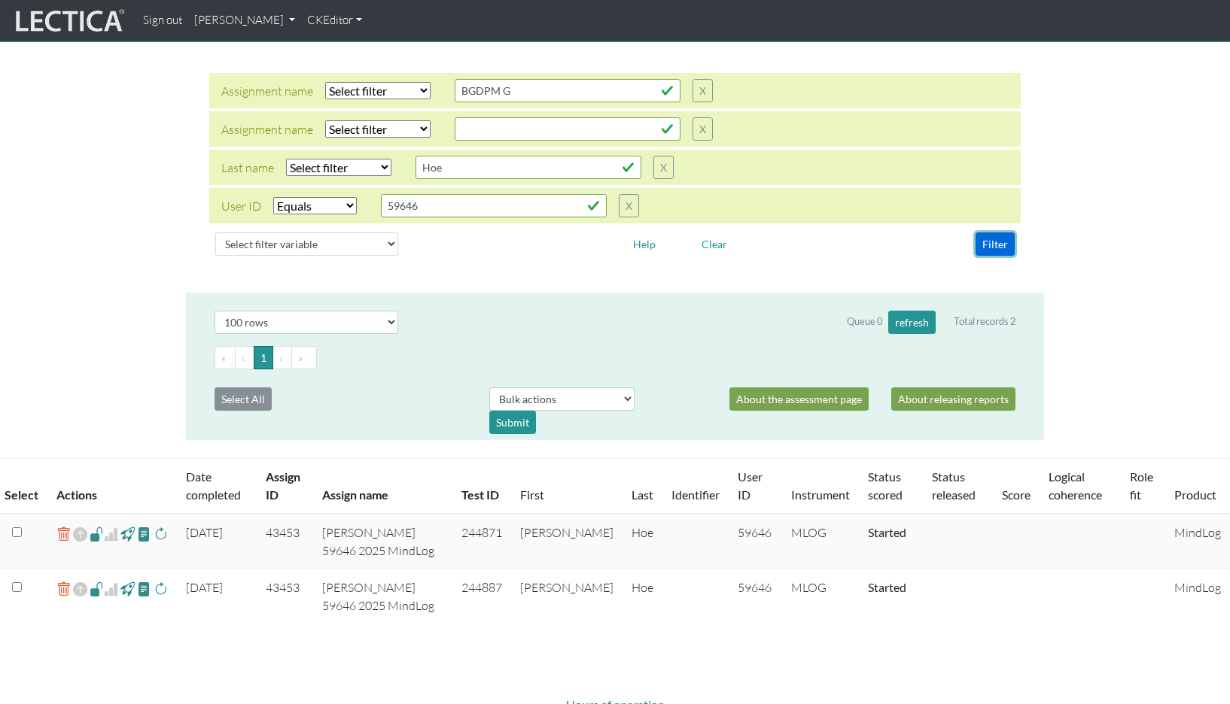
scroll to position [70, 0]
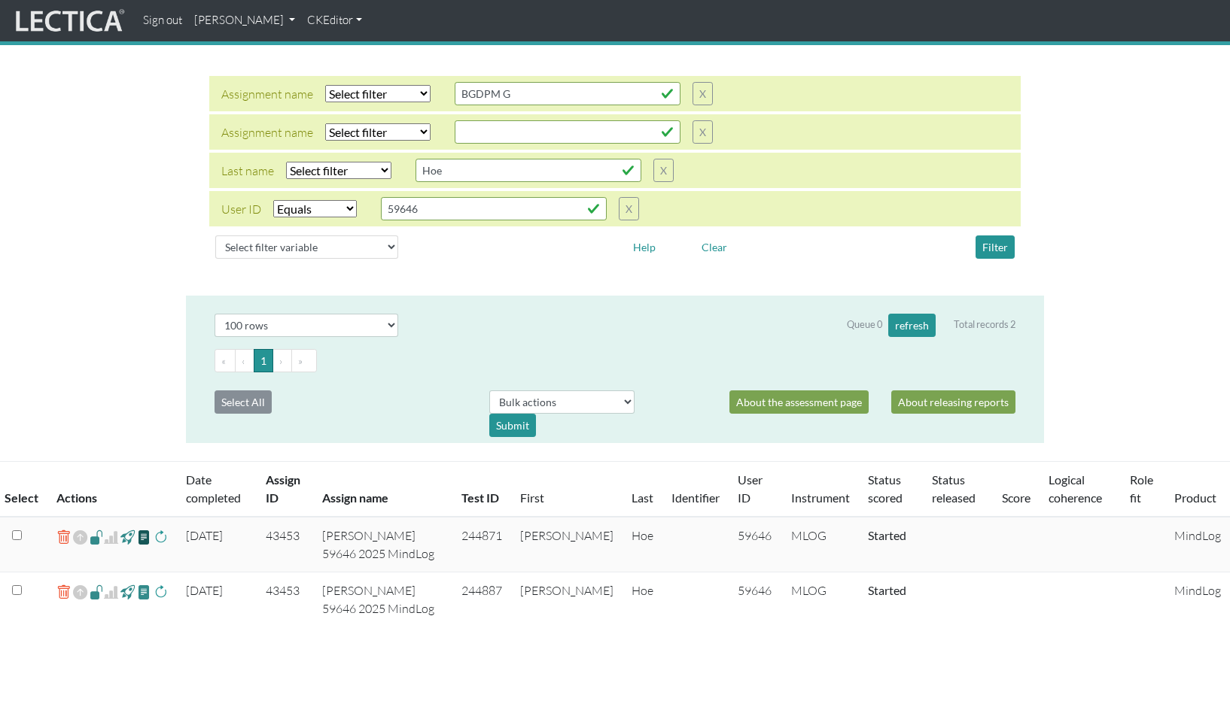
click at [137, 528] on span at bounding box center [144, 536] width 14 height 17
click at [137, 583] on span at bounding box center [144, 591] width 14 height 17
drag, startPoint x: 414, startPoint y: 187, endPoint x: 365, endPoint y: 185, distance: 49.0
click at [365, 197] on div "User ID Select filter Equals List Contains Greater than Less than Search string…" at bounding box center [430, 208] width 418 height 23
paste input "277"
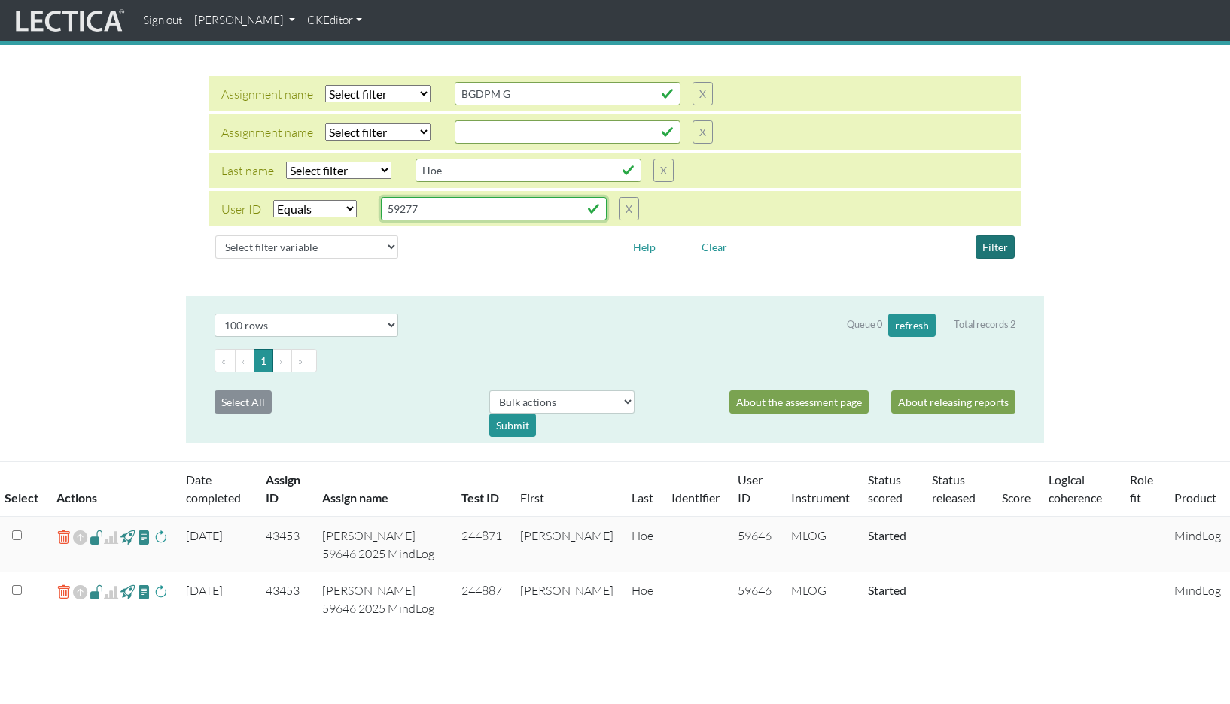
type input "59277"
click at [993, 236] on button "Filter" at bounding box center [994, 247] width 39 height 23
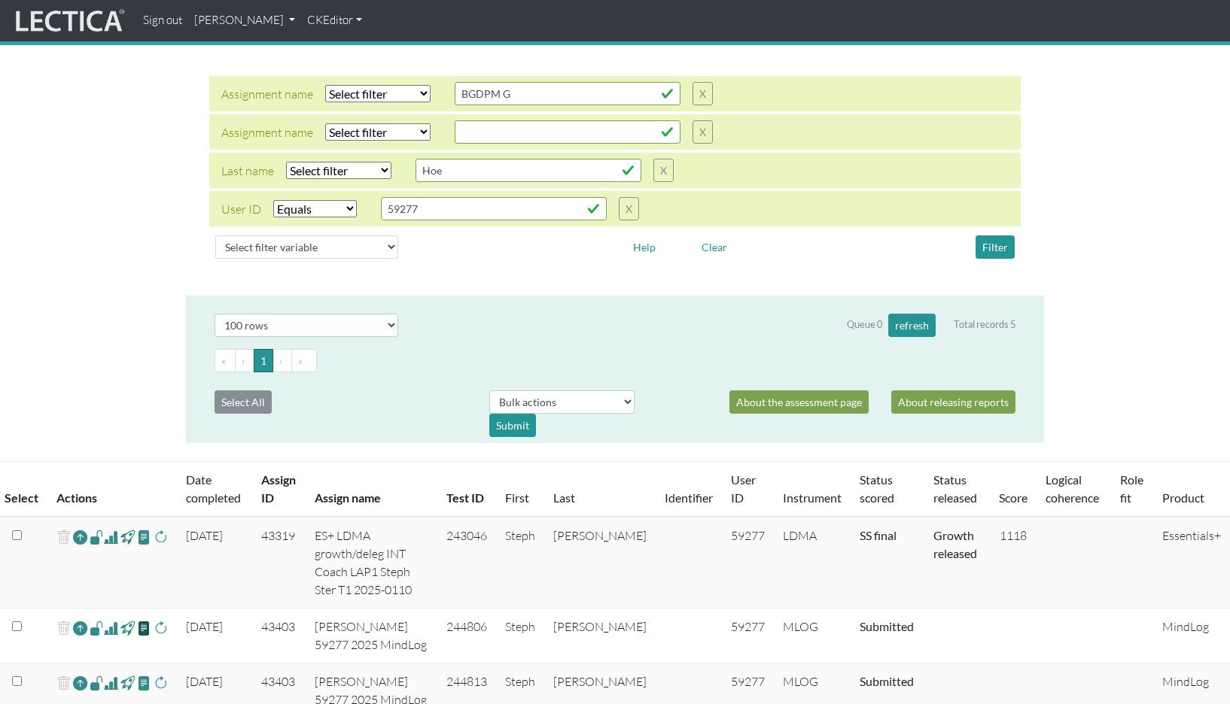
click at [137, 619] on span at bounding box center [144, 627] width 14 height 17
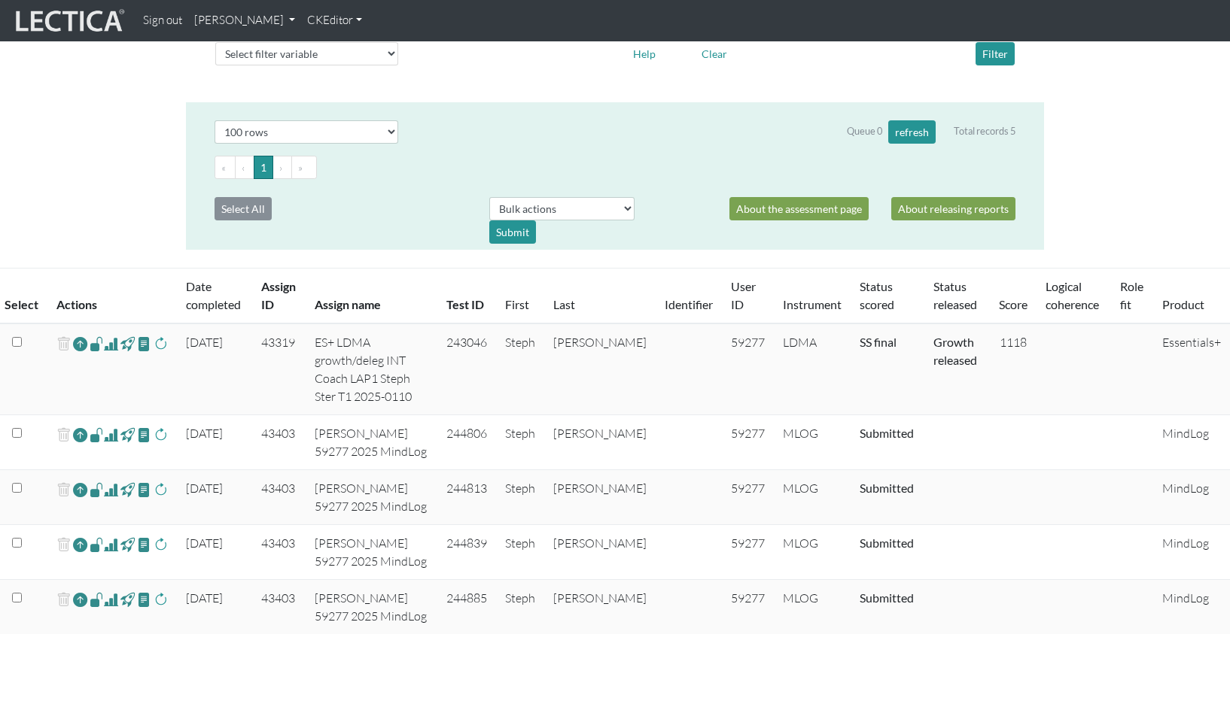
scroll to position [265, 0]
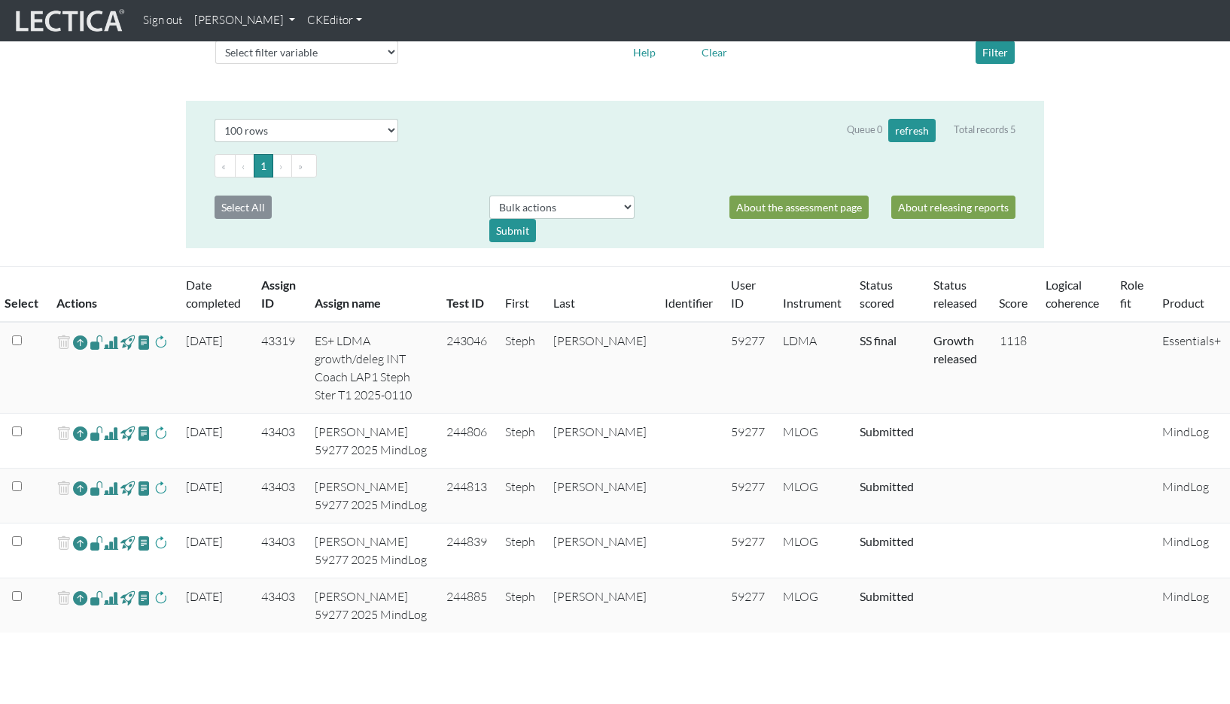
click at [105, 424] on span at bounding box center [111, 433] width 14 height 18
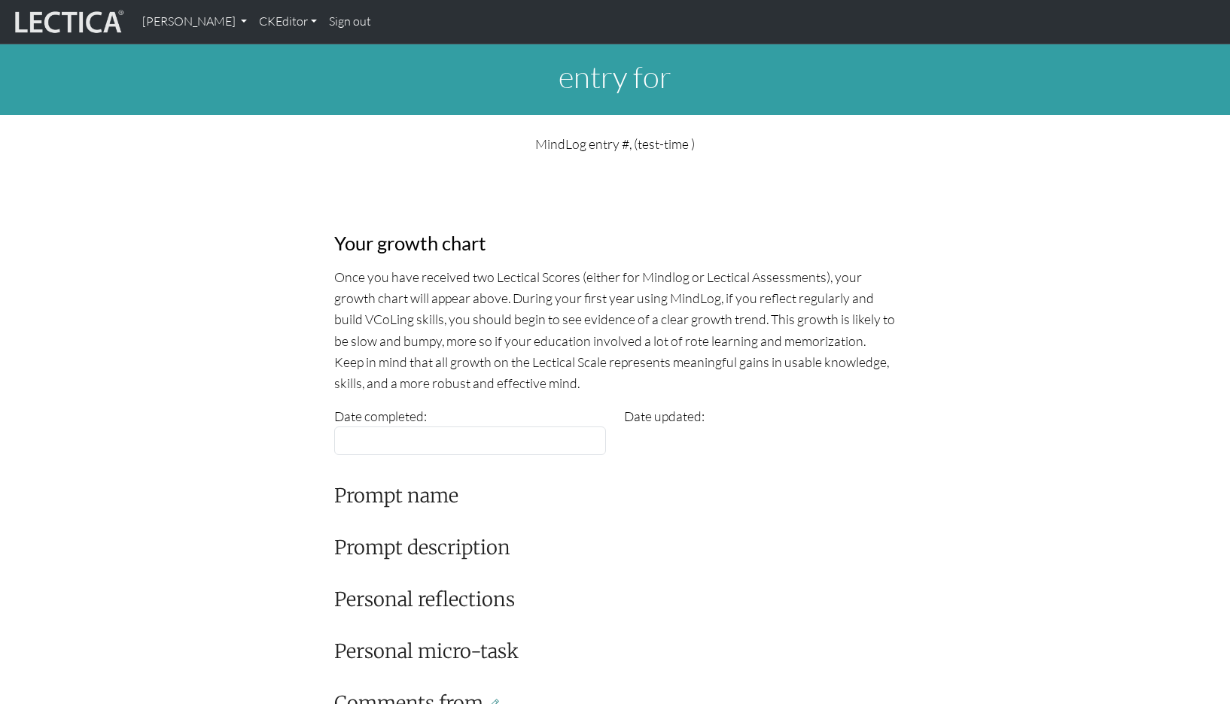
type input "[DATE]"
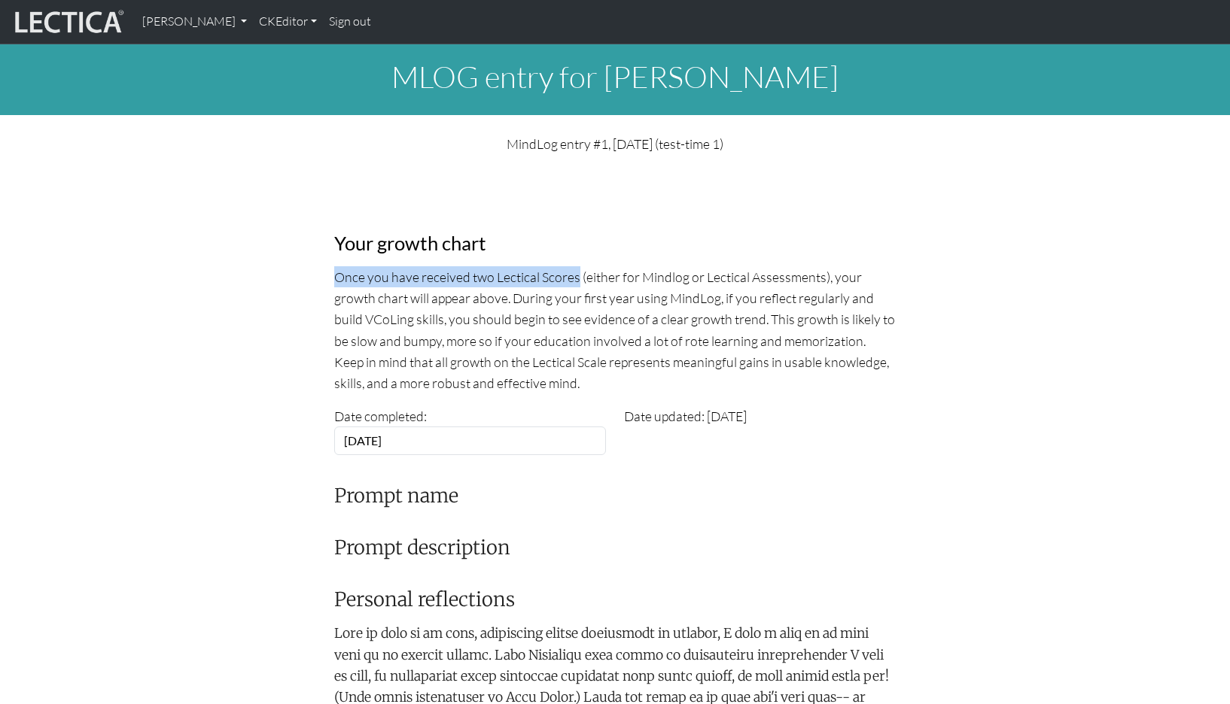
drag, startPoint x: 335, startPoint y: 261, endPoint x: 562, endPoint y: 264, distance: 227.3
click at [562, 266] on p "Once you have received two Lectical Scores (either for Mindlog or Lectical Asse…" at bounding box center [614, 329] width 561 height 127
copy p "Once you have received two Lectical Scores"
